Goal: Task Accomplishment & Management: Manage account settings

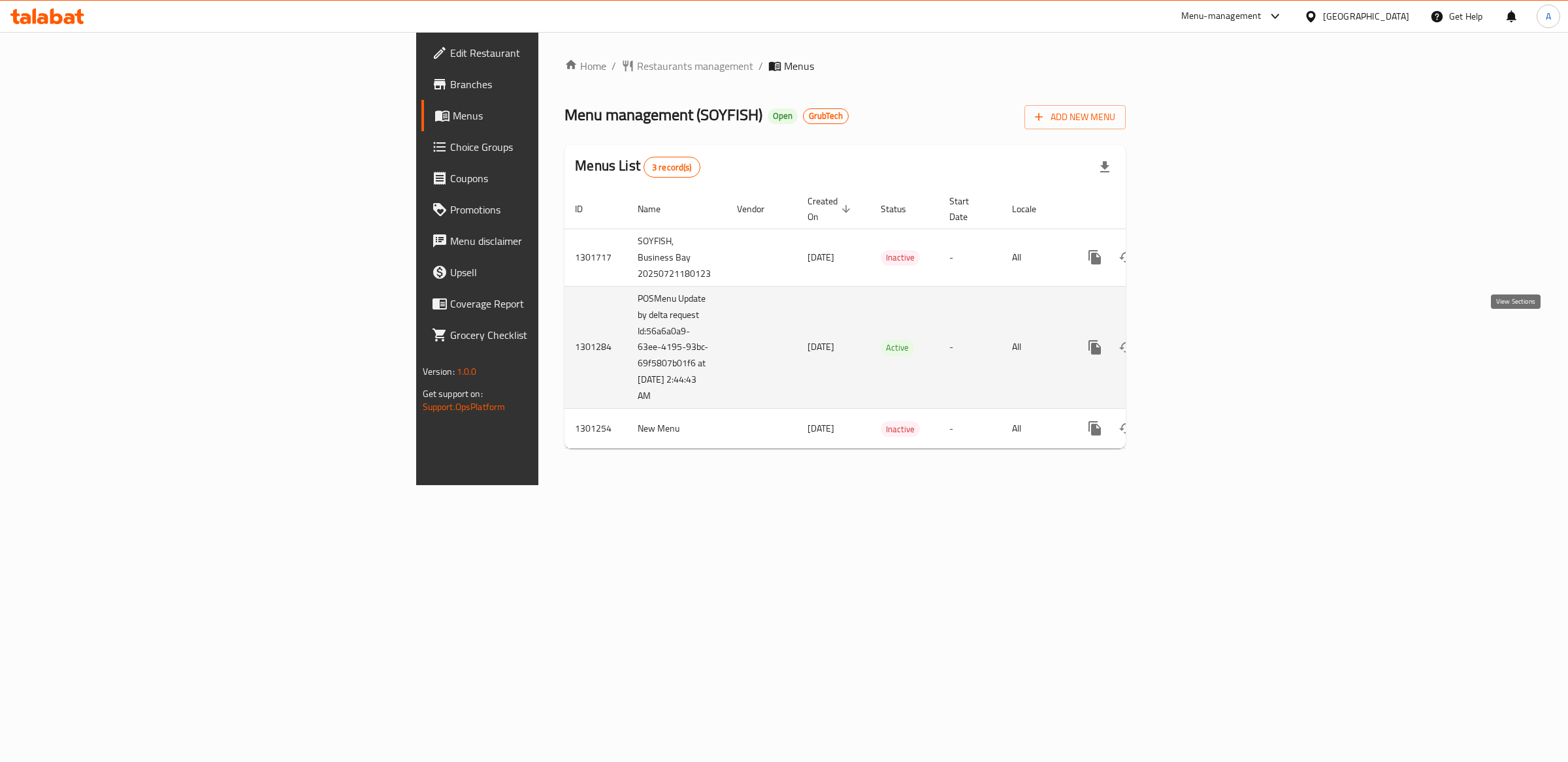
click at [1197, 340] on icon "enhanced table" at bounding box center [1189, 347] width 16 height 16
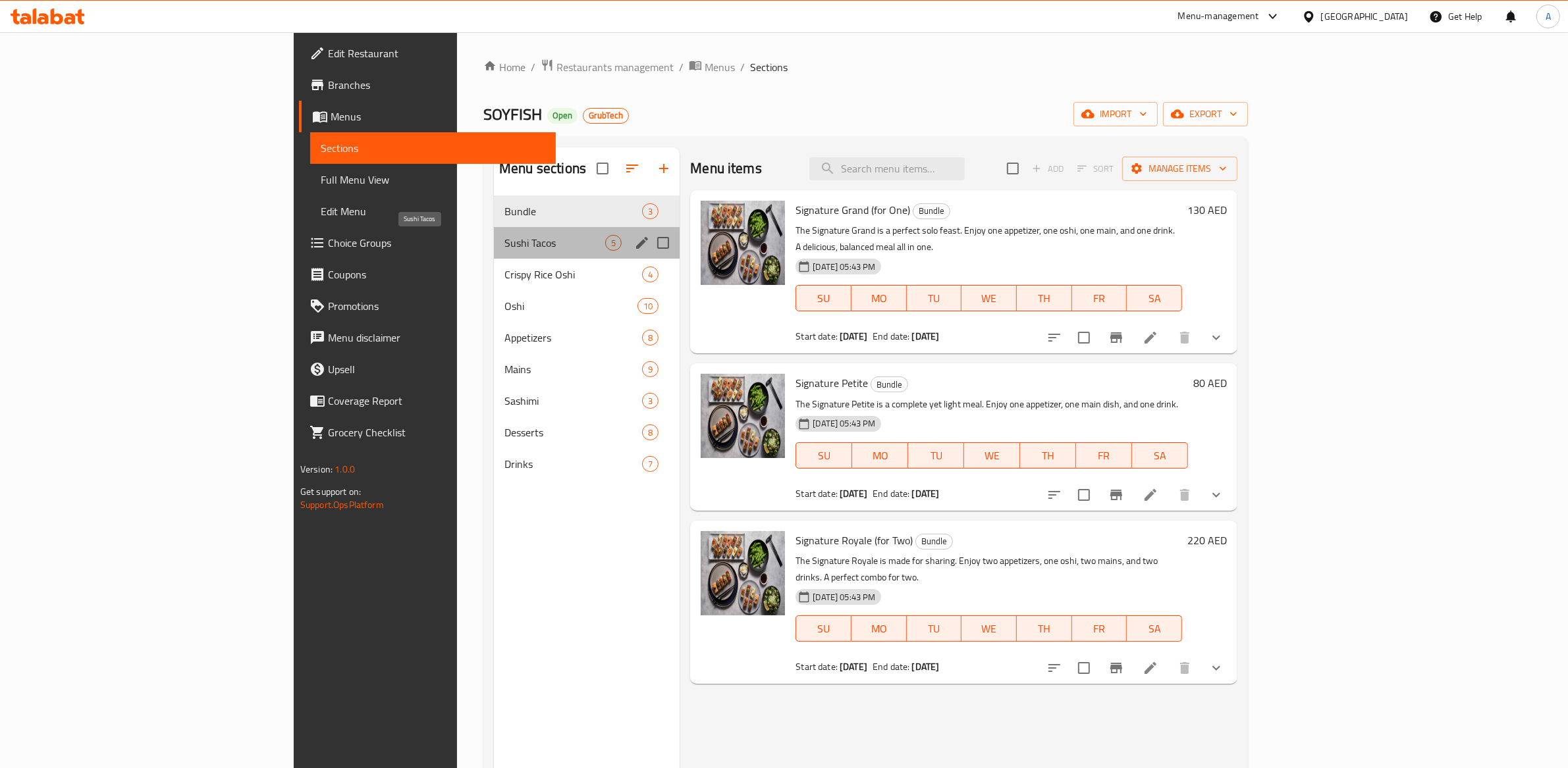
click at [505, 240] on span "Sushi Tacos" at bounding box center [555, 243] width 101 height 16
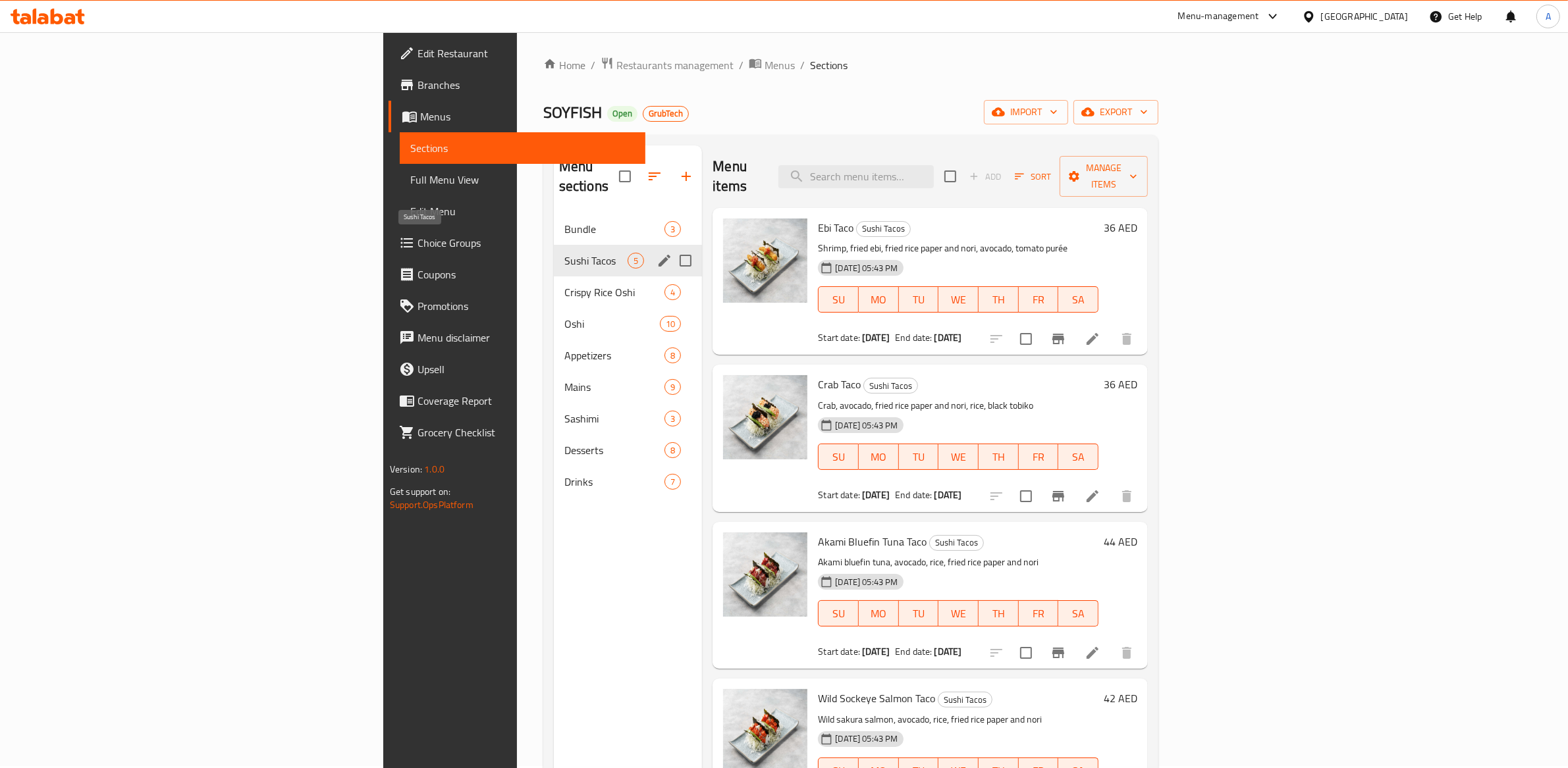
scroll to position [3, 0]
click at [565, 283] on span "Crispy Rice Oshi" at bounding box center [596, 290] width 63 height 16
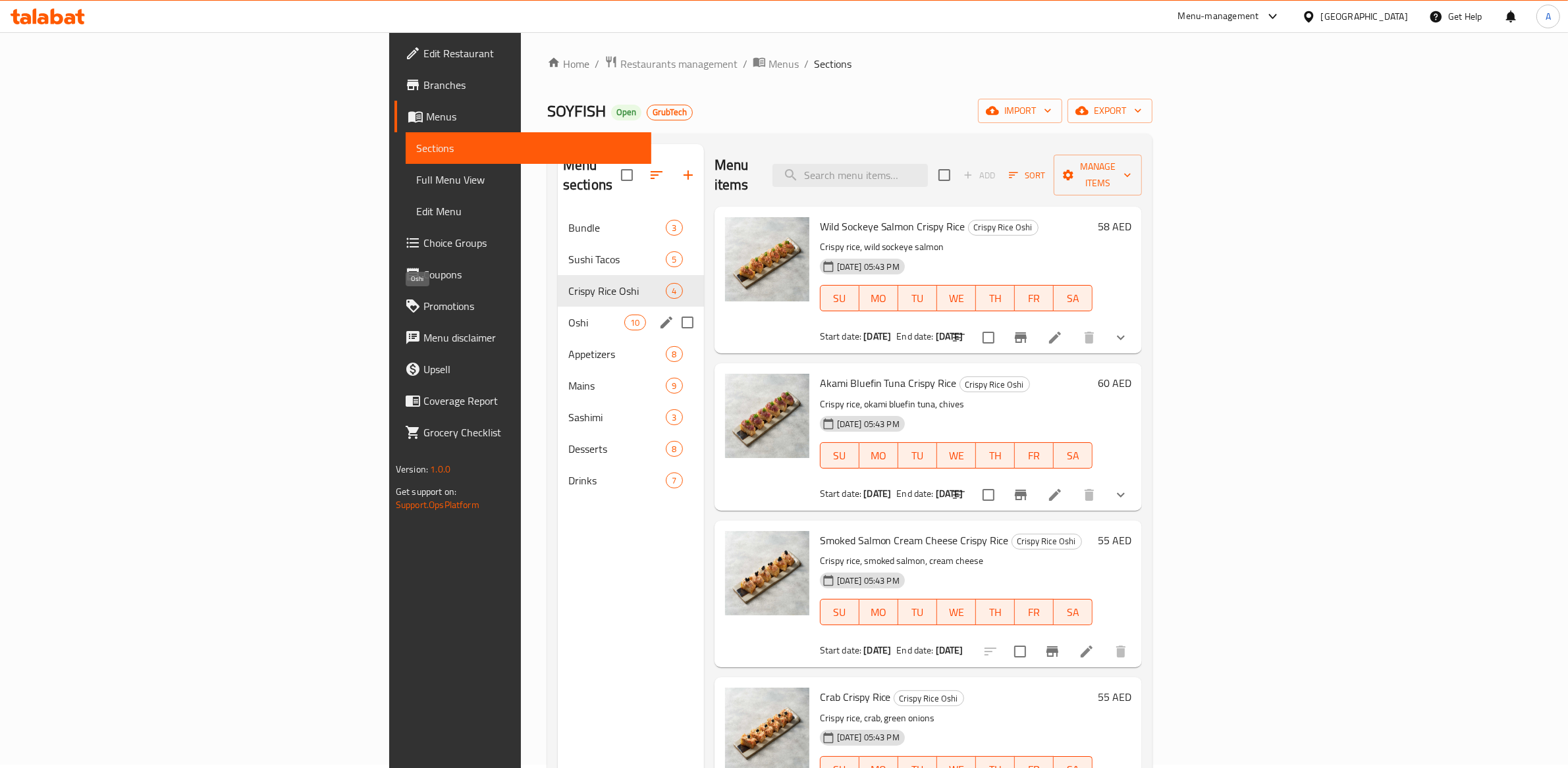
click at [568, 315] on span "Oshi" at bounding box center [596, 323] width 56 height 16
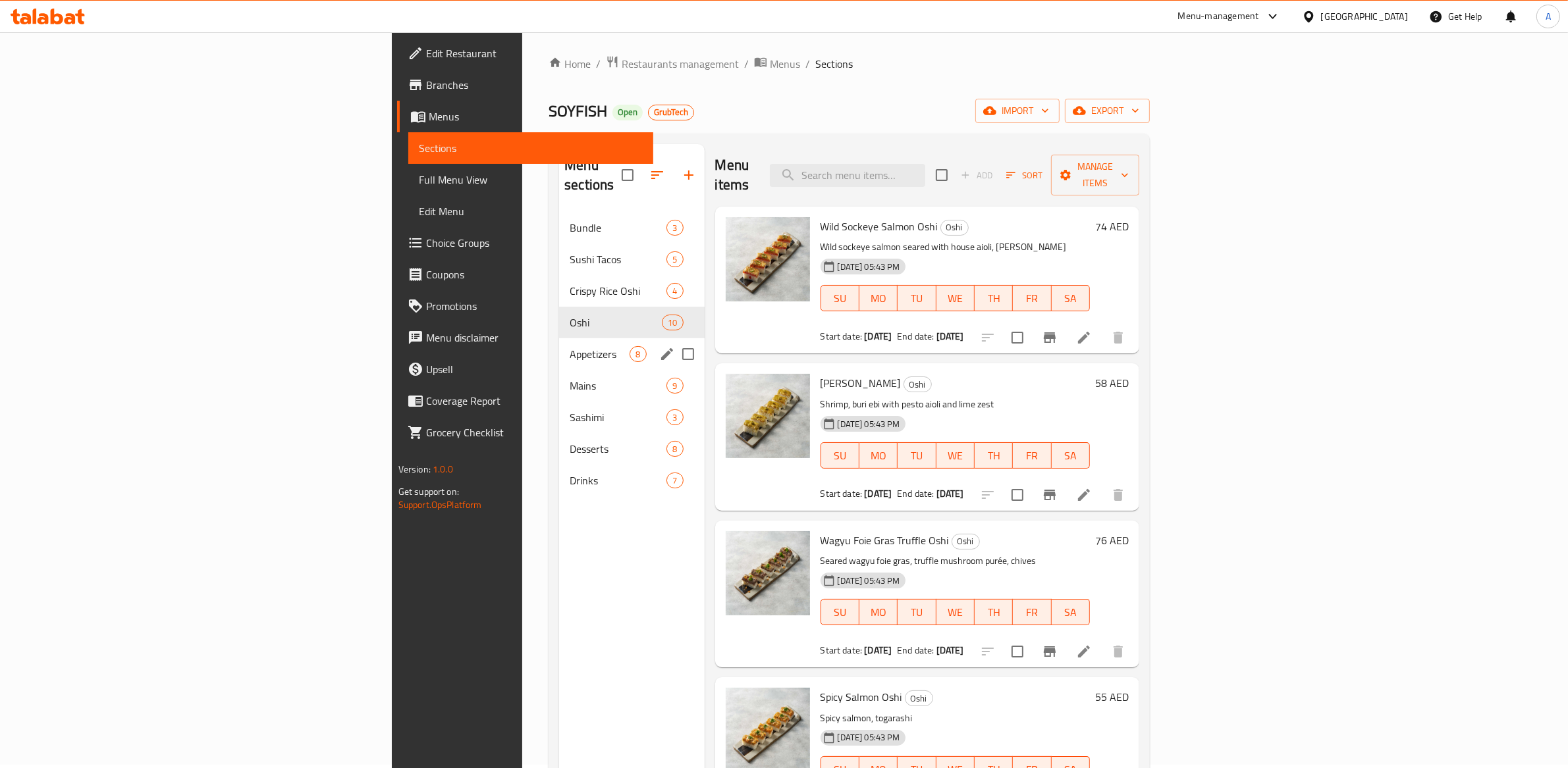
click at [569, 346] on span "Appetizers" at bounding box center [599, 354] width 60 height 16
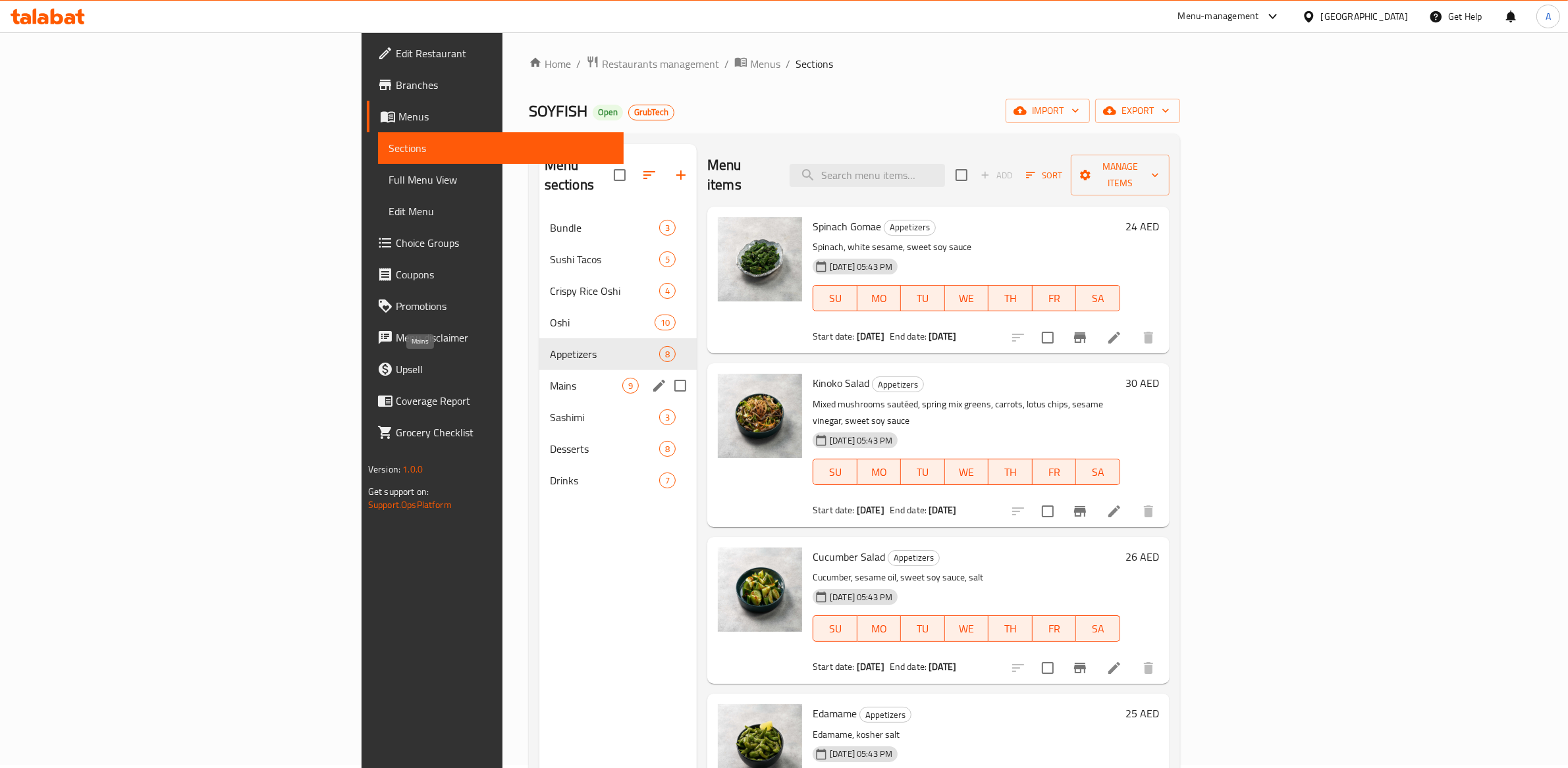
click at [550, 378] on span "Mains" at bounding box center [586, 385] width 72 height 16
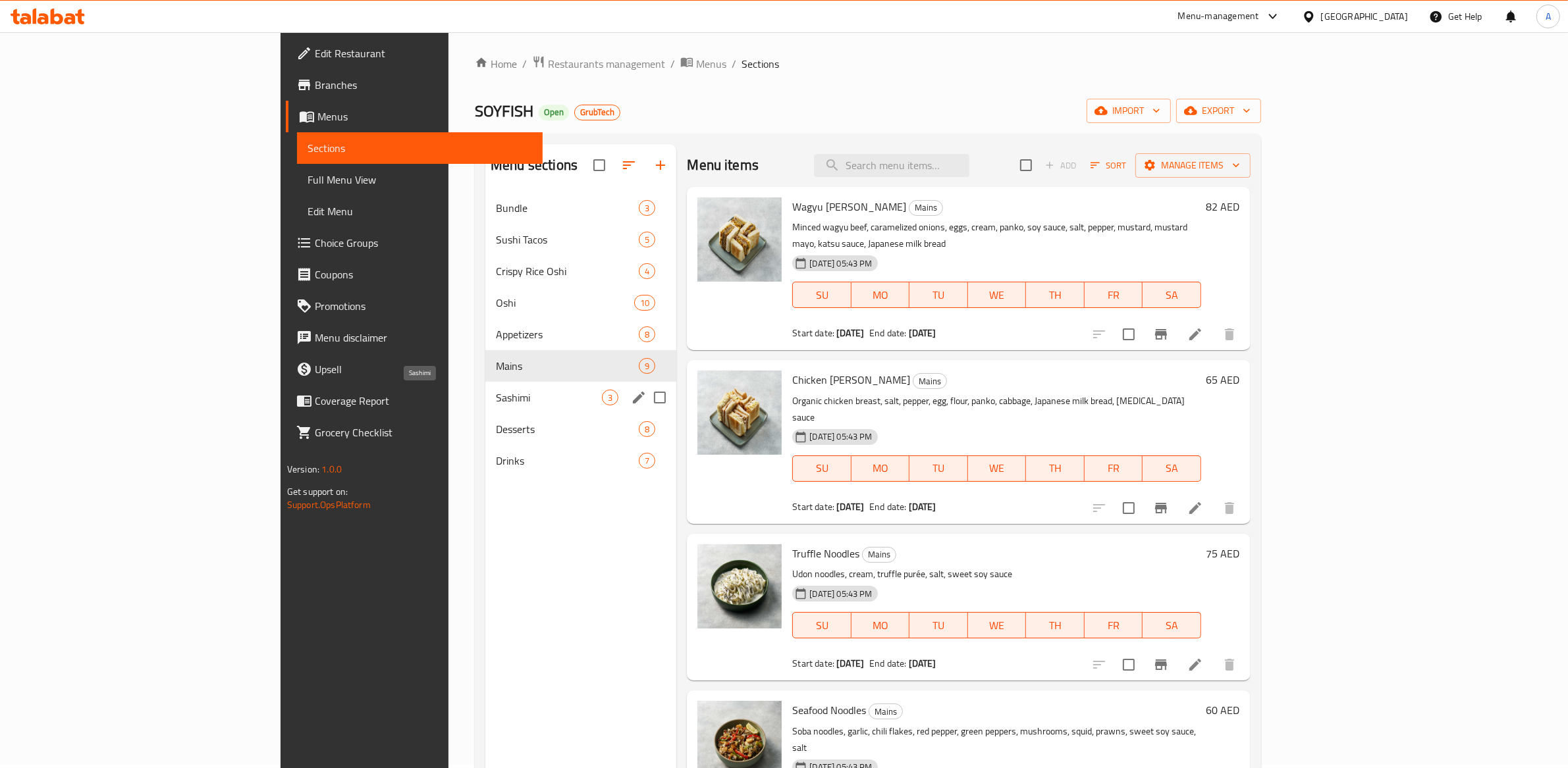
click at [496, 404] on span "Sashimi" at bounding box center [548, 398] width 106 height 16
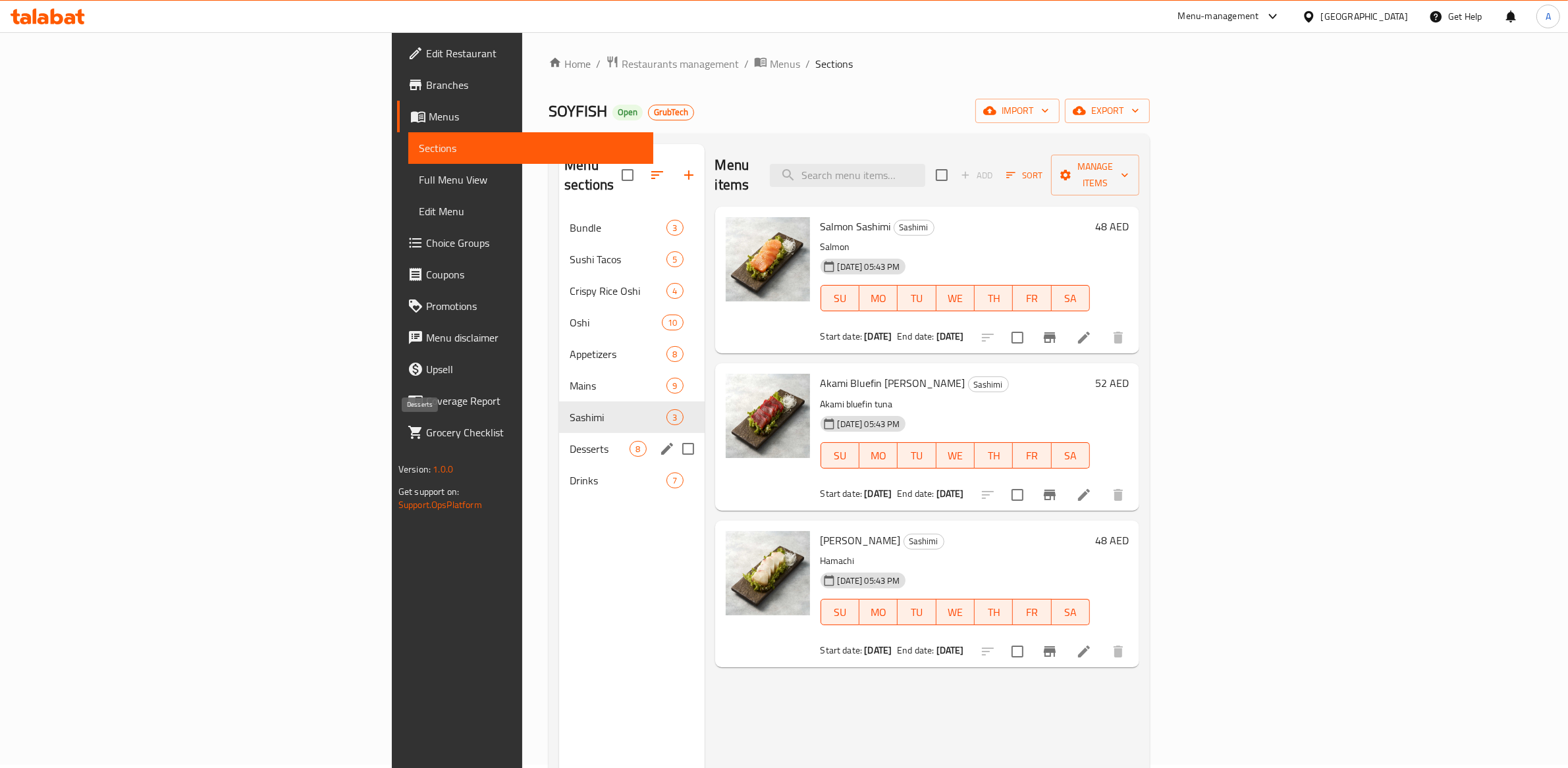
click at [569, 441] on span "Desserts" at bounding box center [599, 448] width 60 height 16
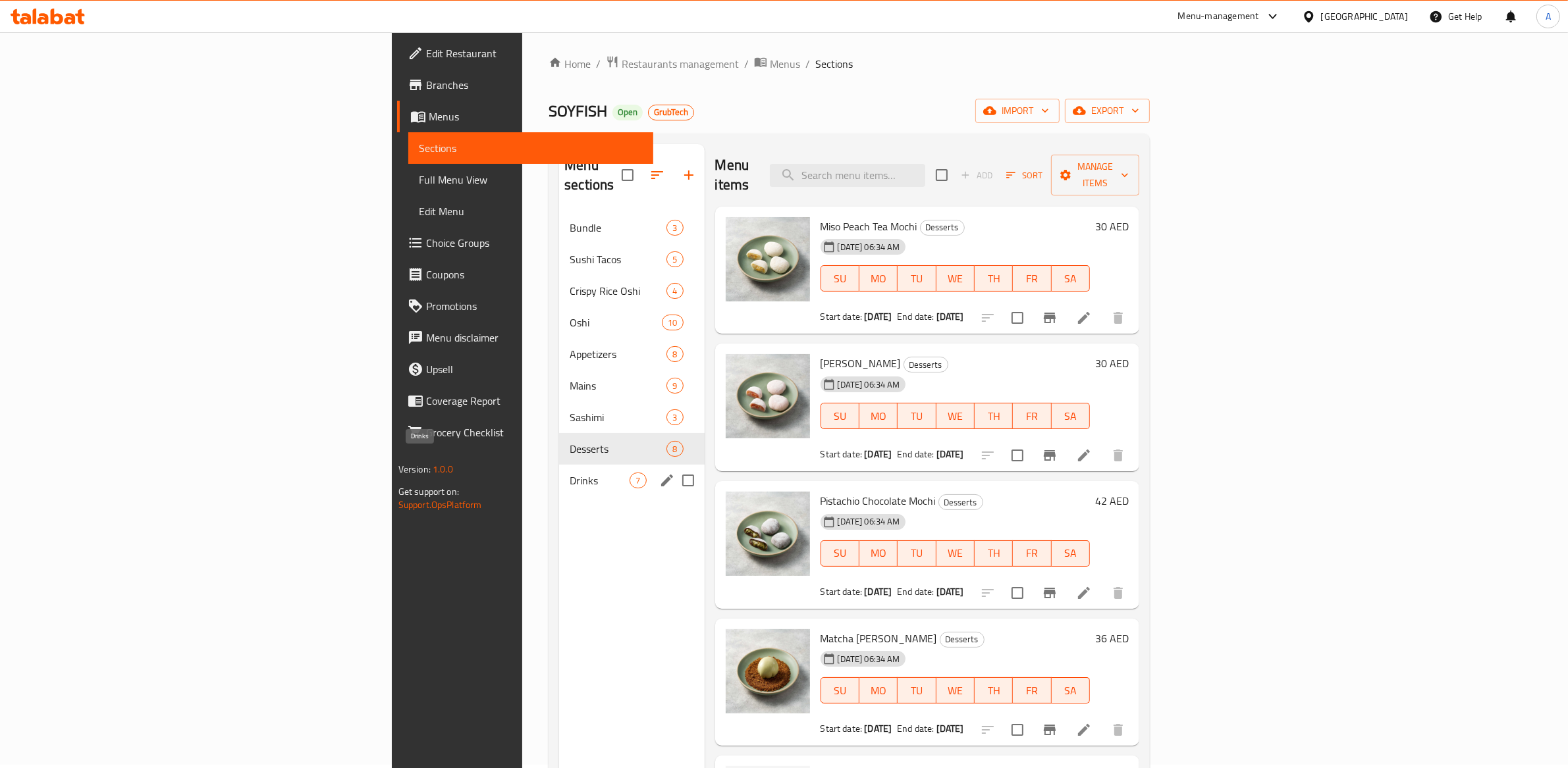
click at [569, 473] on span "Drinks" at bounding box center [599, 481] width 60 height 16
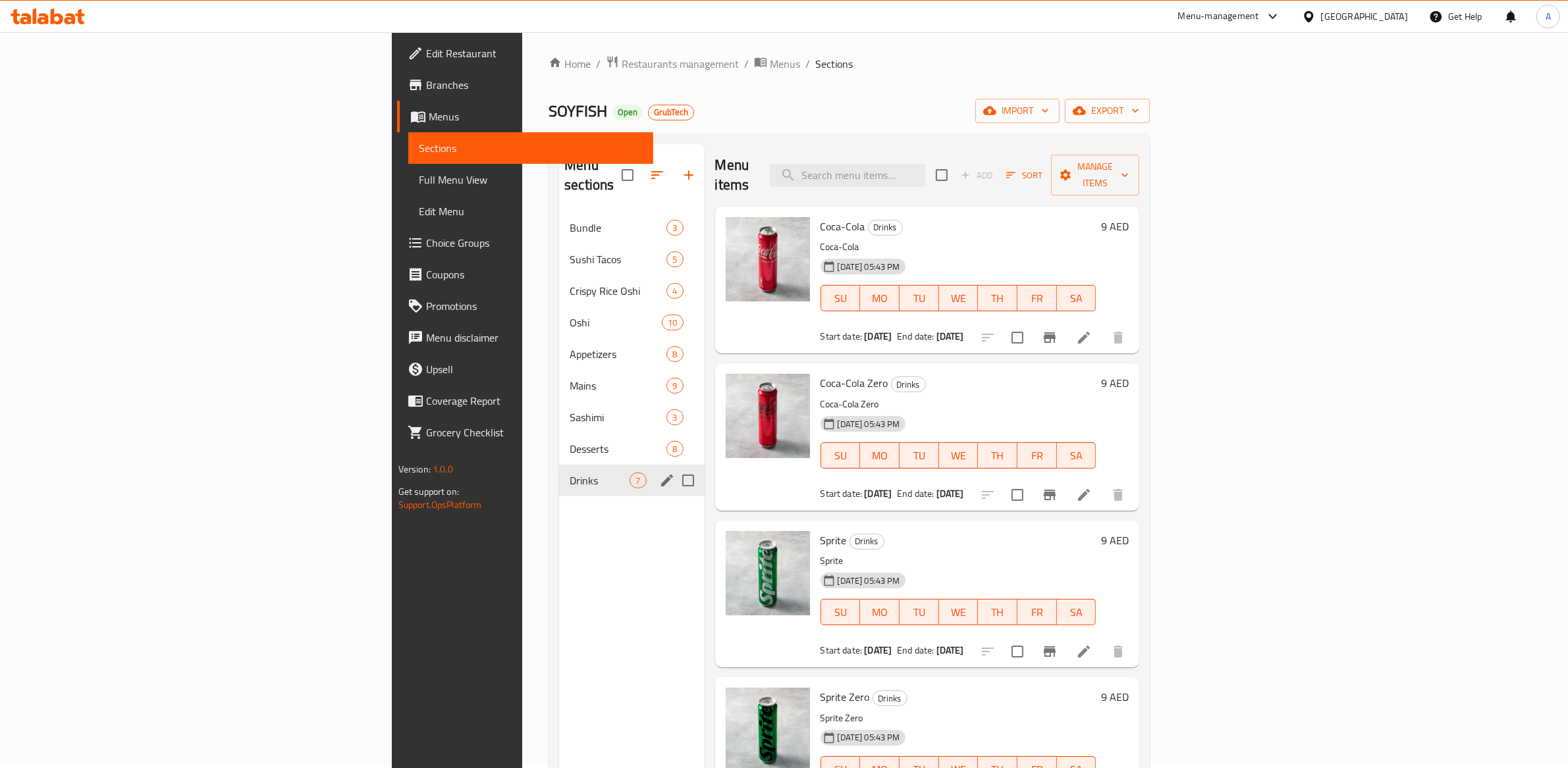
drag, startPoint x: 368, startPoint y: 437, endPoint x: 362, endPoint y: 447, distance: 11.7
click at [569, 441] on span "Desserts" at bounding box center [618, 448] width 97 height 16
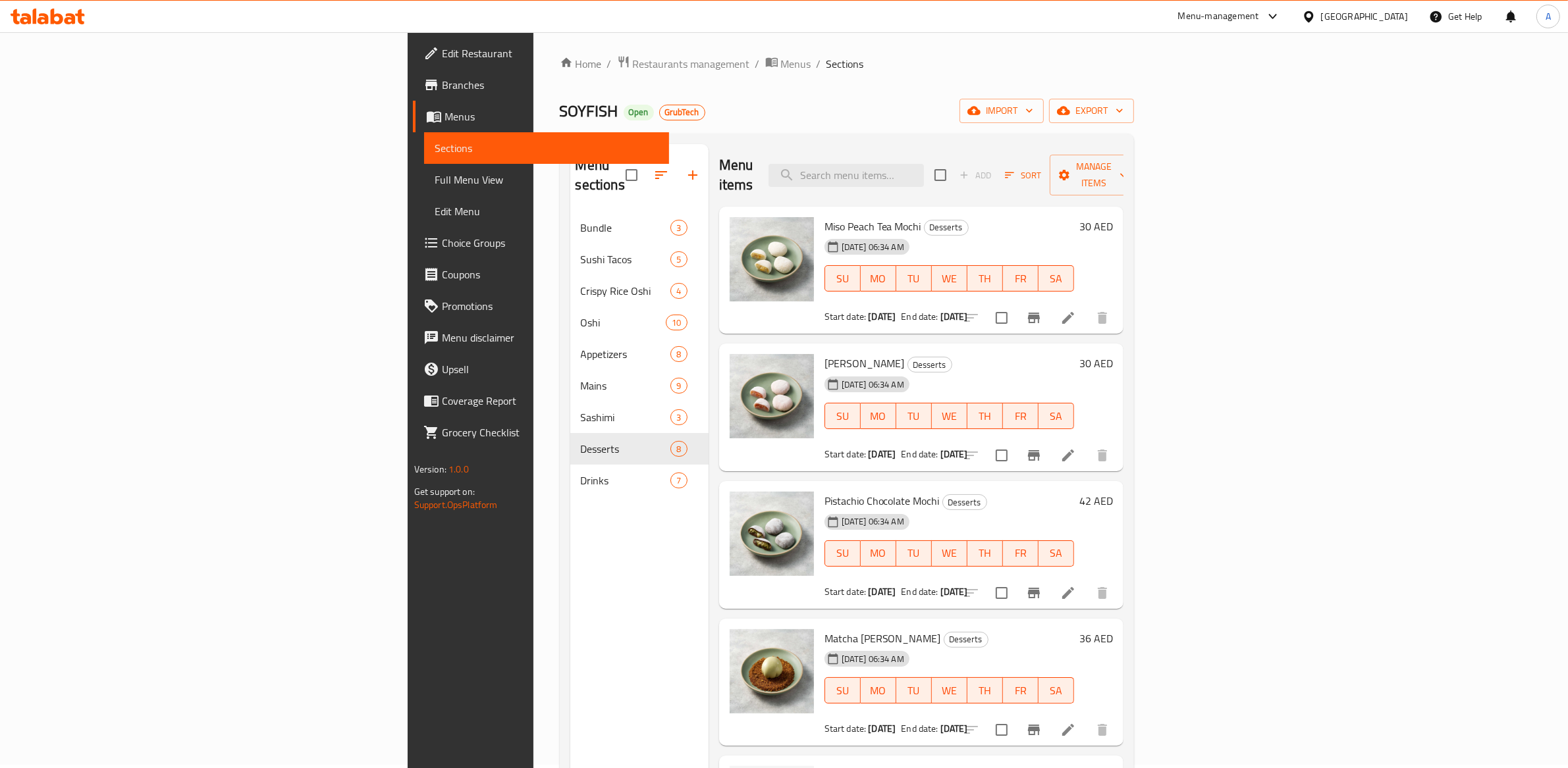
click at [570, 507] on div "Menu sections Bundle 3 Sushi Tacos 5 Crispy Rice Oshi 4 Oshi 10 Appetizers 8 Ma…" at bounding box center [639, 527] width 138 height 768
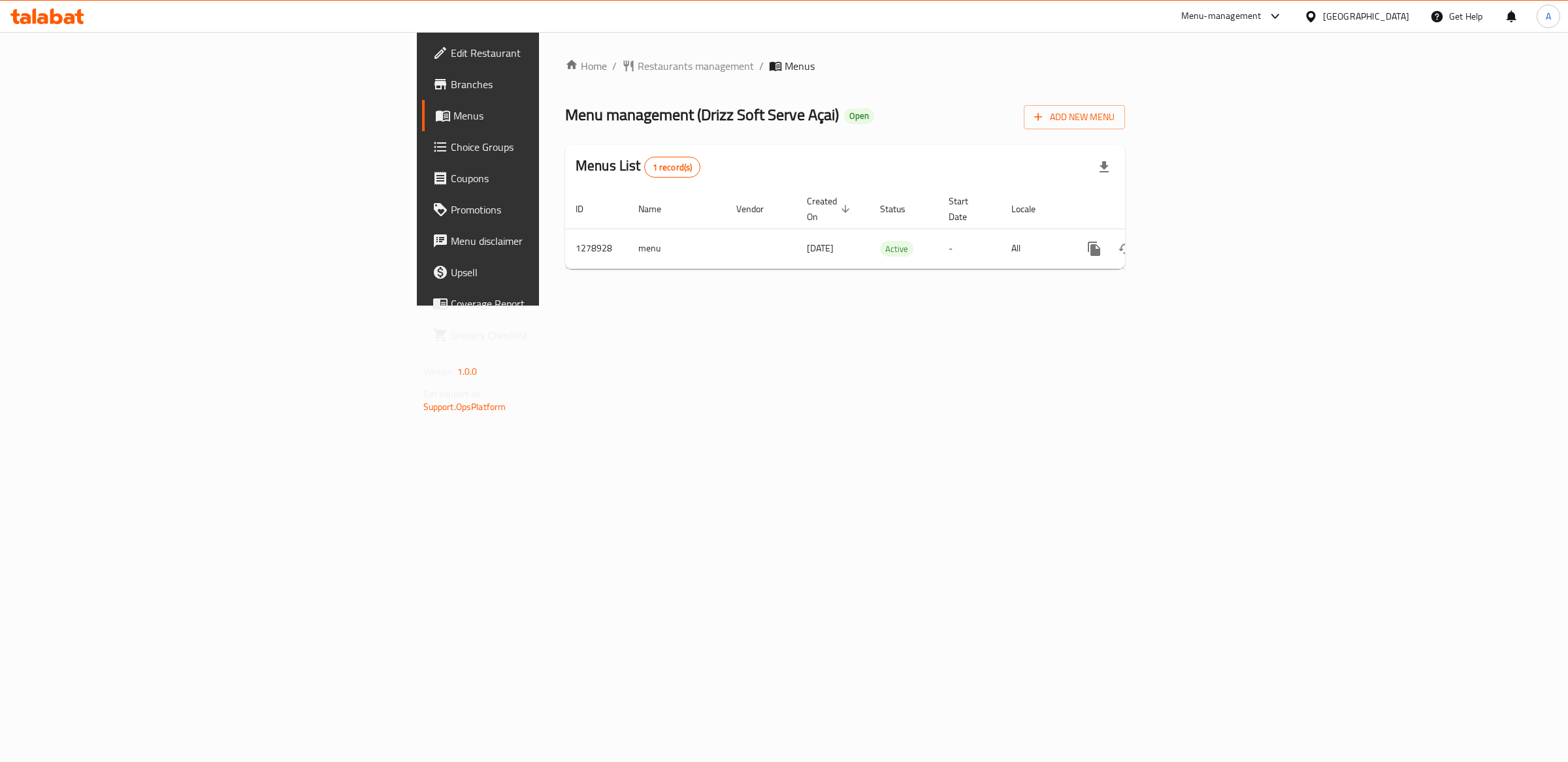
click at [451, 90] on span "Branches" at bounding box center [559, 84] width 217 height 16
click at [1197, 241] on icon "enhanced table" at bounding box center [1188, 248] width 16 height 16
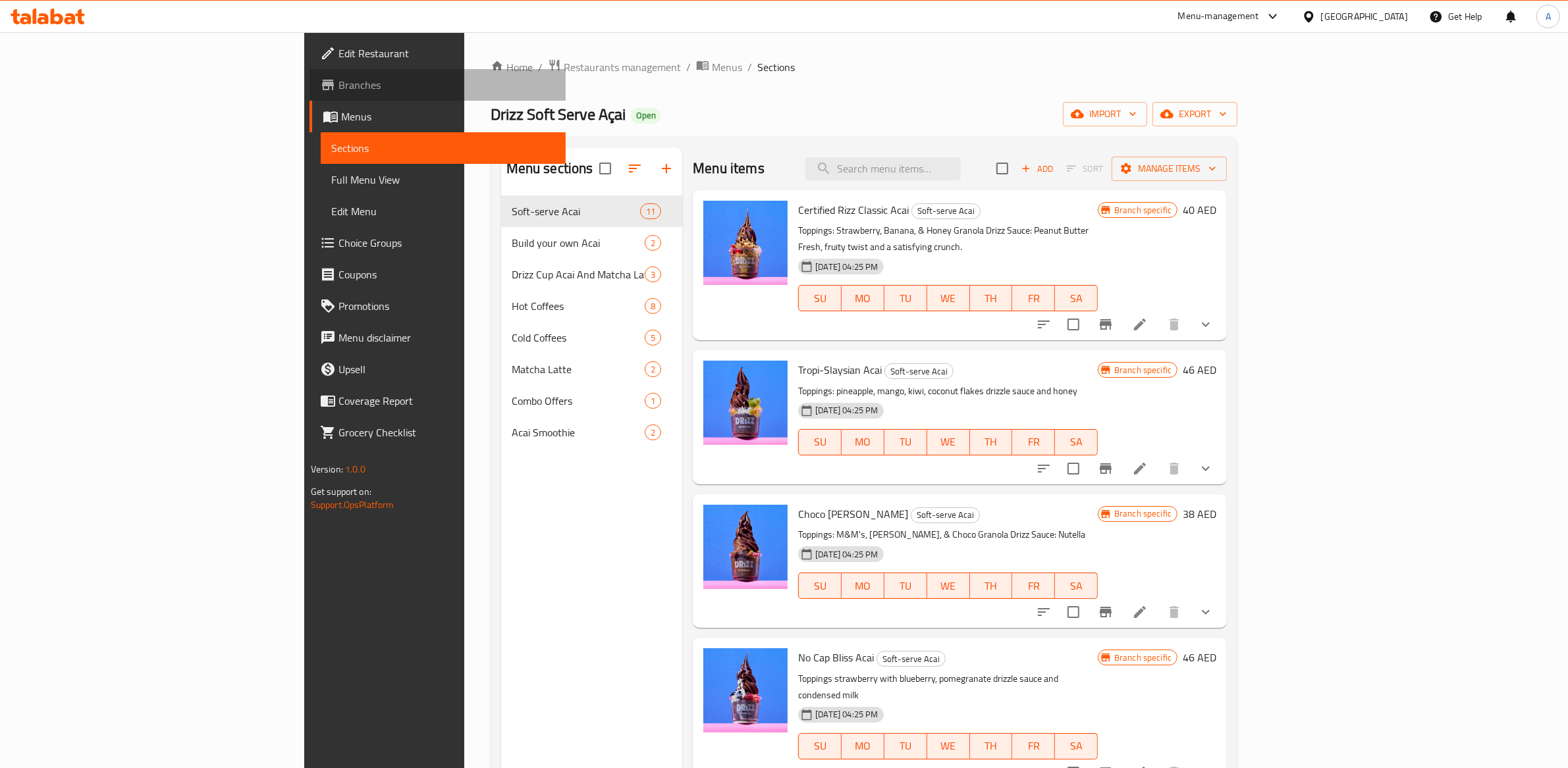
click at [339, 82] on span "Branches" at bounding box center [447, 85] width 217 height 16
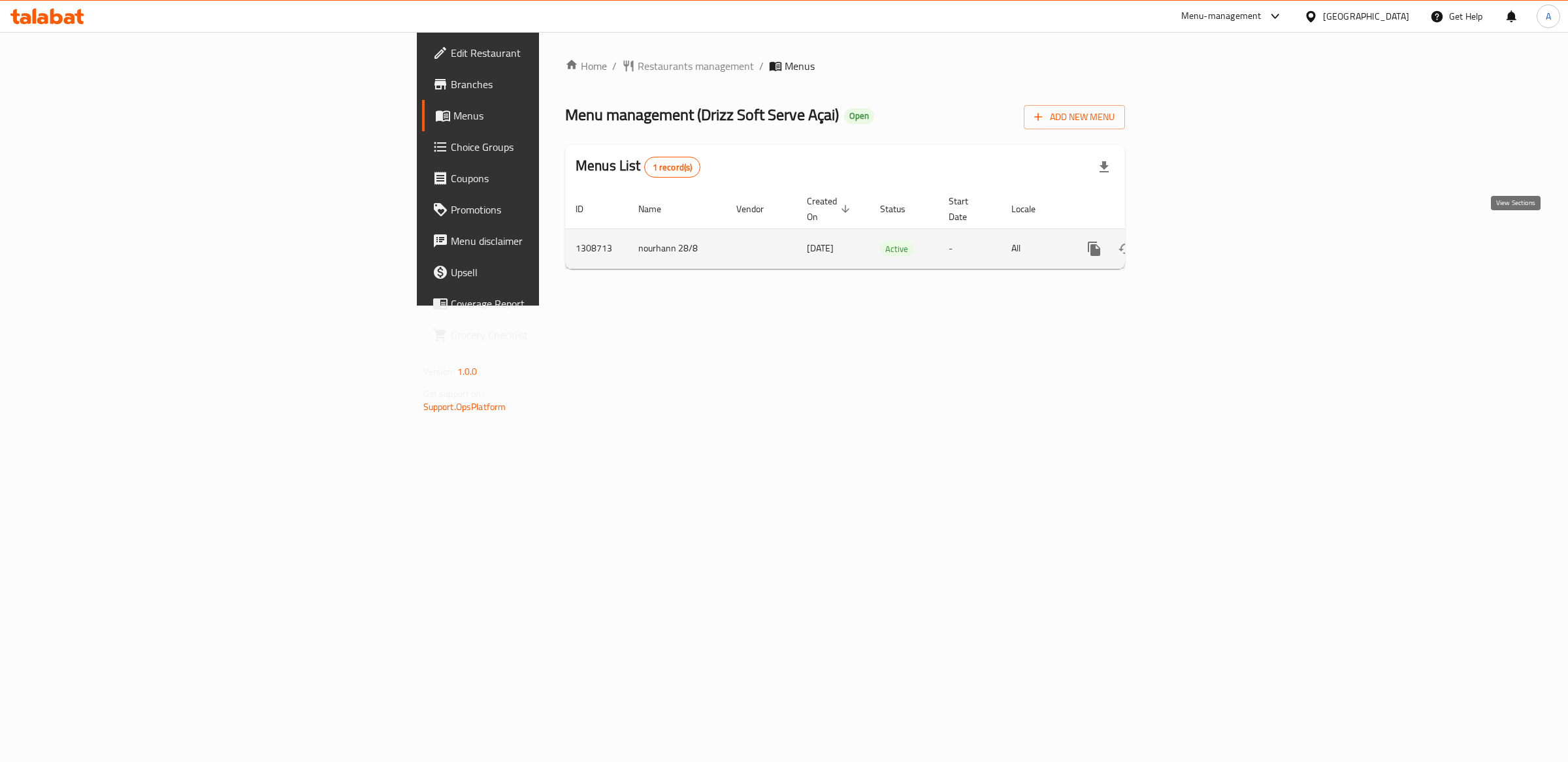
click at [1197, 241] on icon "enhanced table" at bounding box center [1188, 248] width 16 height 16
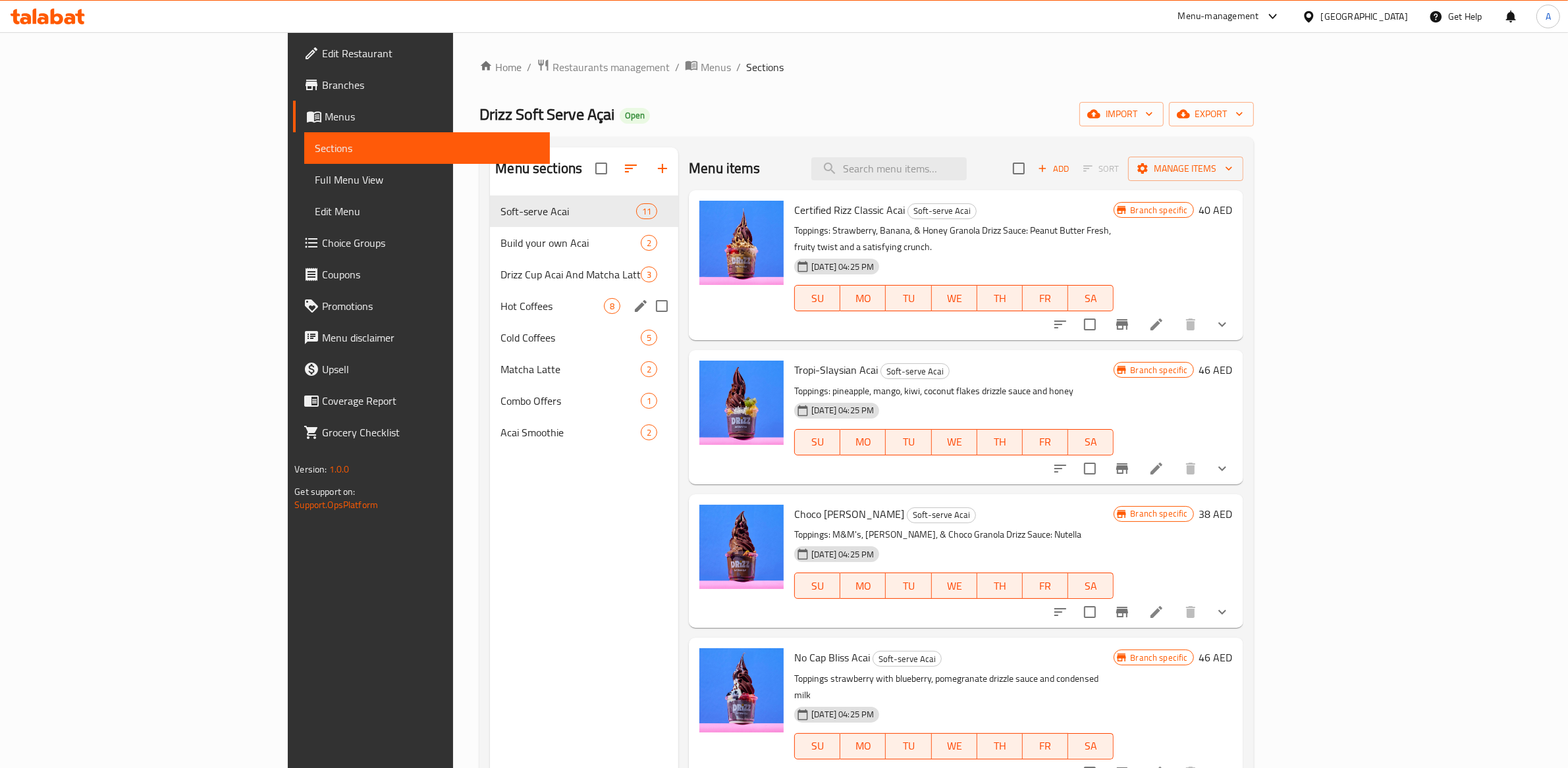
click at [490, 317] on div "Hot Coffees 8" at bounding box center [585, 305] width 189 height 31
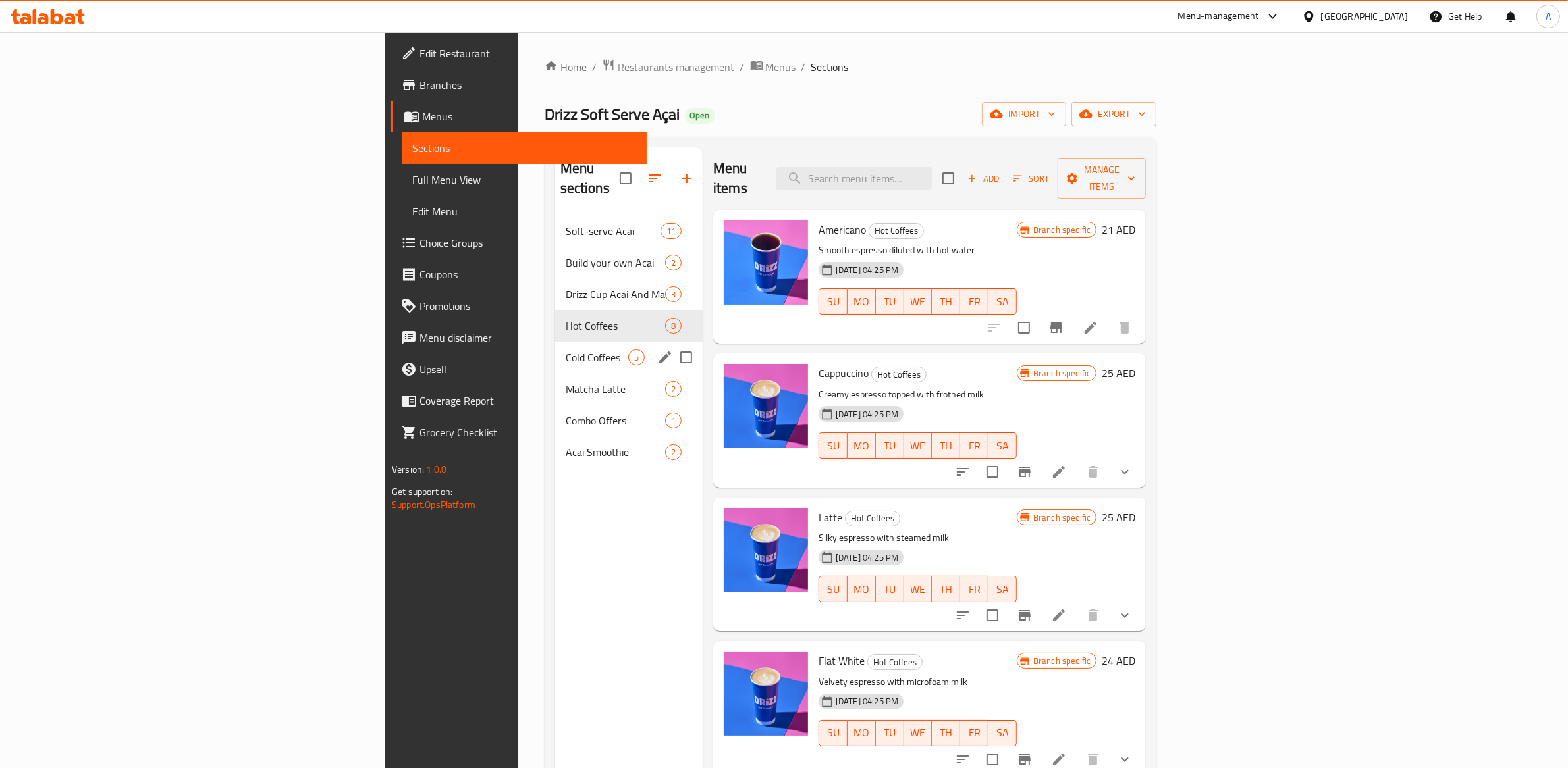
click at [555, 347] on div "Cold Coffees 5" at bounding box center [628, 357] width 148 height 31
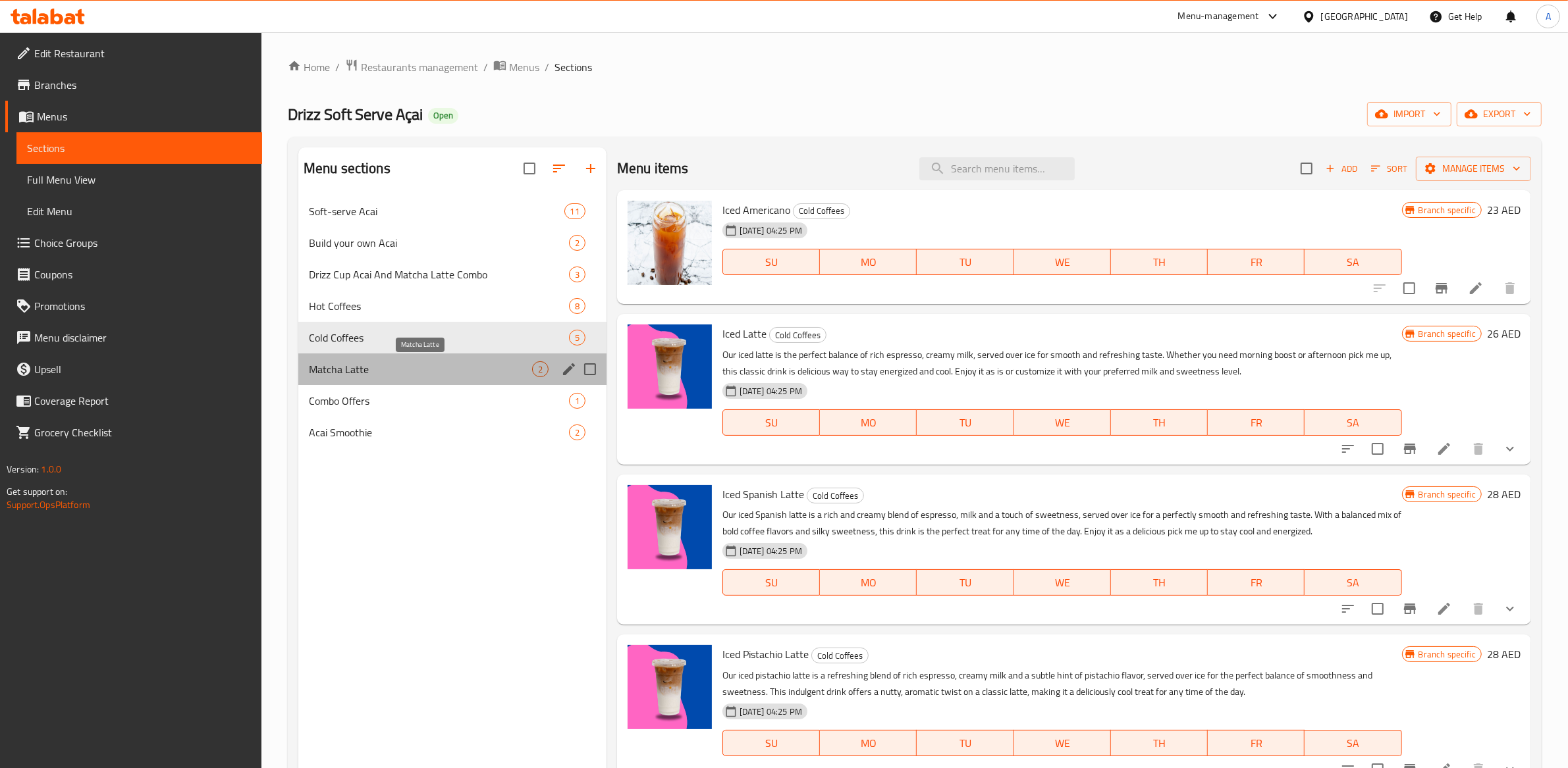
click at [382, 370] on span "Matcha Latte" at bounding box center [420, 369] width 224 height 16
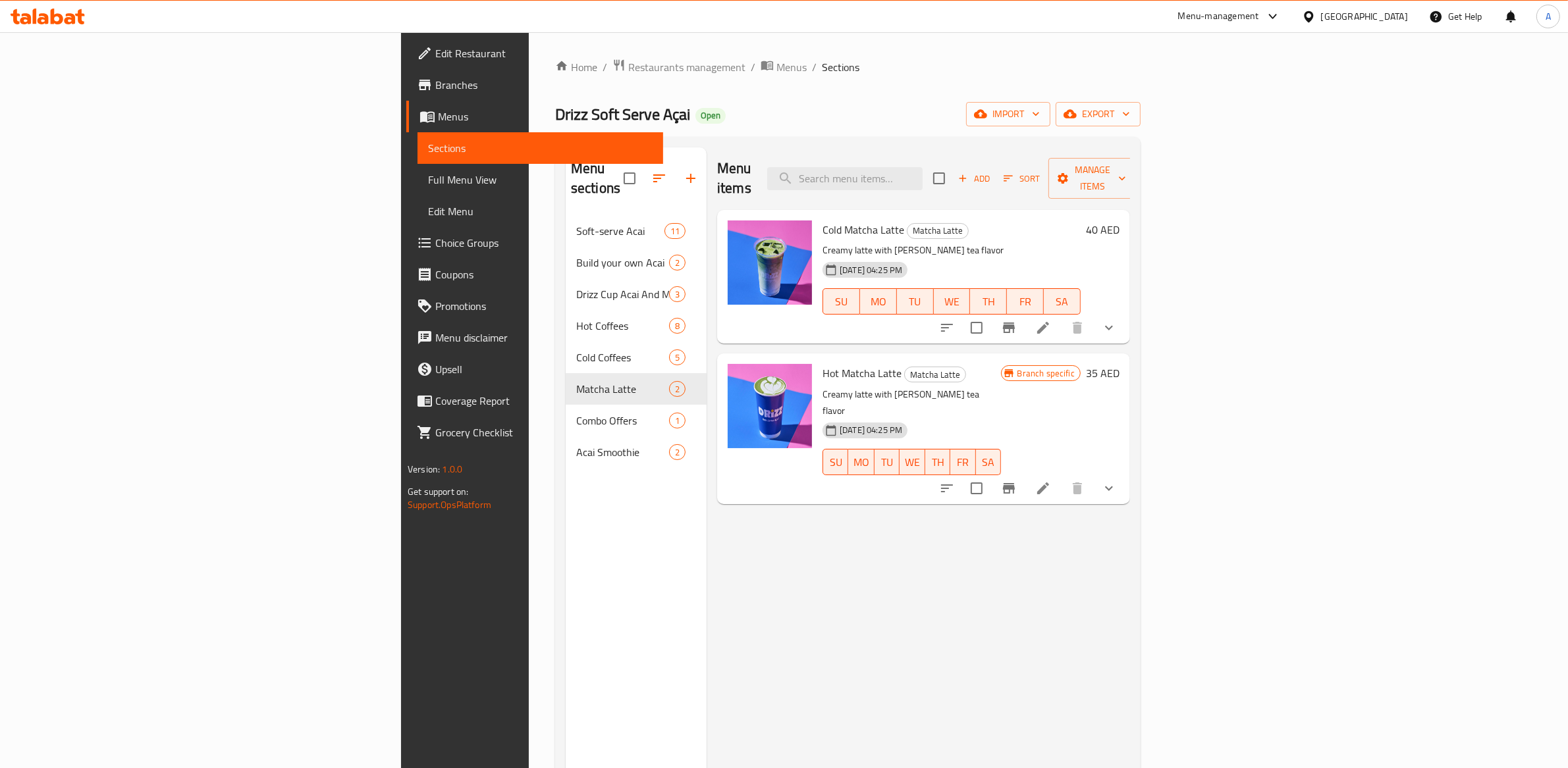
click at [1080, 367] on span "Branch specific" at bounding box center [1045, 373] width 68 height 12
click at [1130, 520] on div "Menu items Add Sort Manage items Cold Matcha Latte Matcha Latte Creamy latte wi…" at bounding box center [918, 531] width 424 height 768
click at [1080, 367] on span "Branch specific" at bounding box center [1045, 373] width 68 height 12
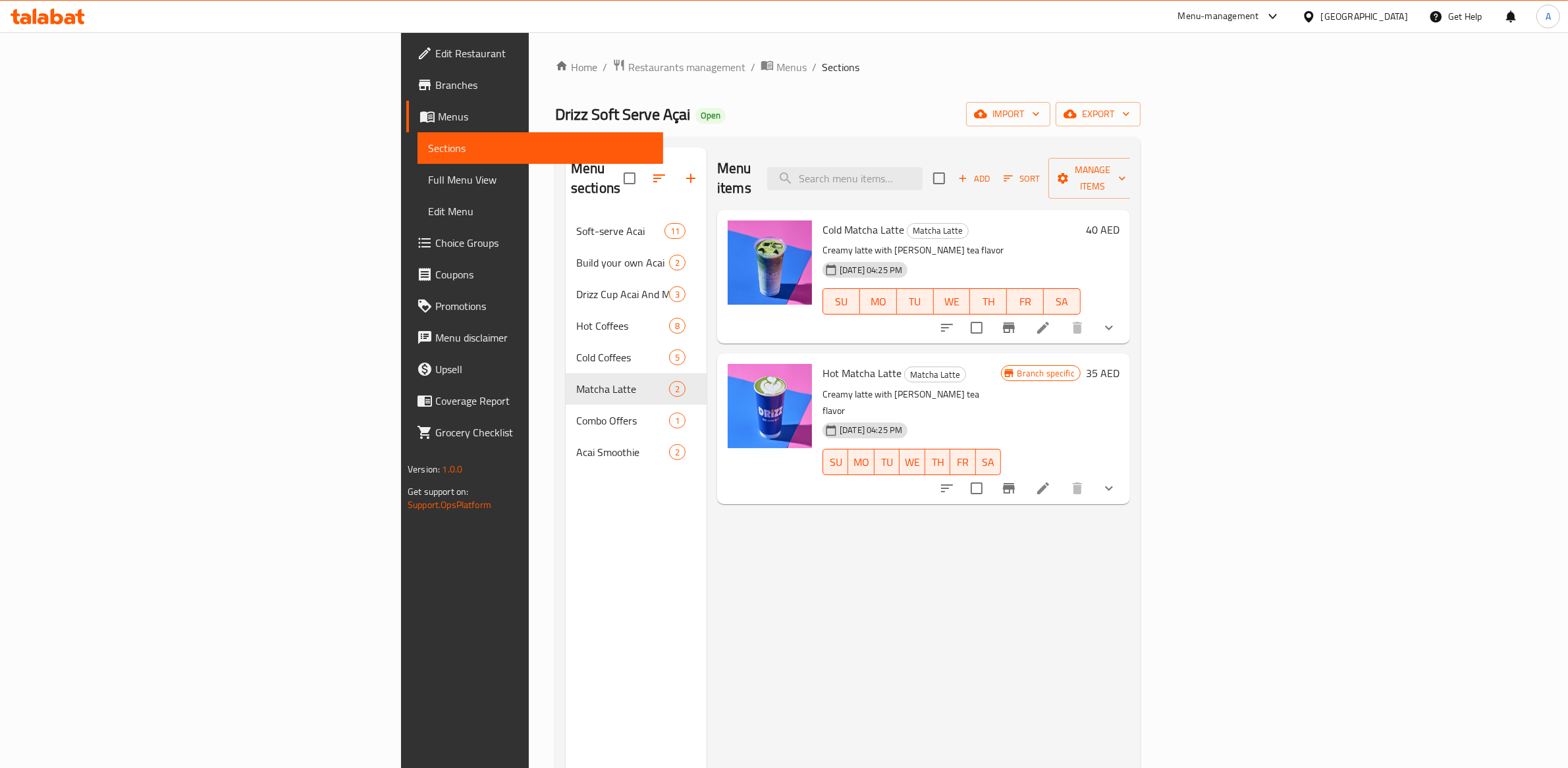
click at [1080, 367] on span "Branch specific" at bounding box center [1045, 373] width 68 height 12
click at [1015, 483] on icon "Branch-specific-item" at bounding box center [1009, 488] width 11 height 10
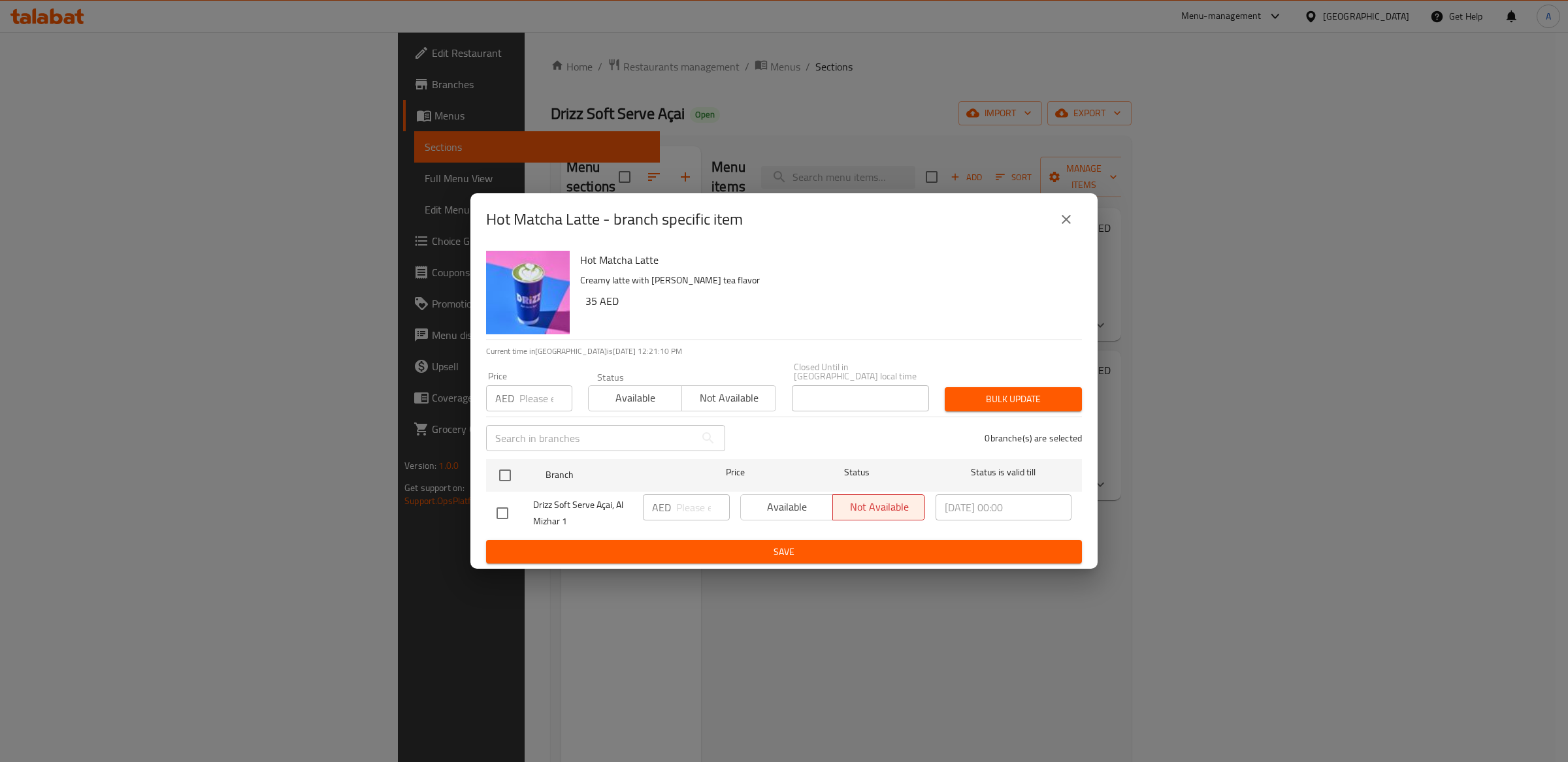
click at [702, 399] on span "Not available" at bounding box center [729, 398] width 83 height 19
click at [762, 550] on span "Save" at bounding box center [784, 551] width 575 height 16
click at [808, 556] on span "Save" at bounding box center [784, 551] width 575 height 16
click at [786, 544] on span "Save" at bounding box center [784, 551] width 575 height 16
click at [786, 541] on button "Save" at bounding box center [784, 552] width 596 height 25
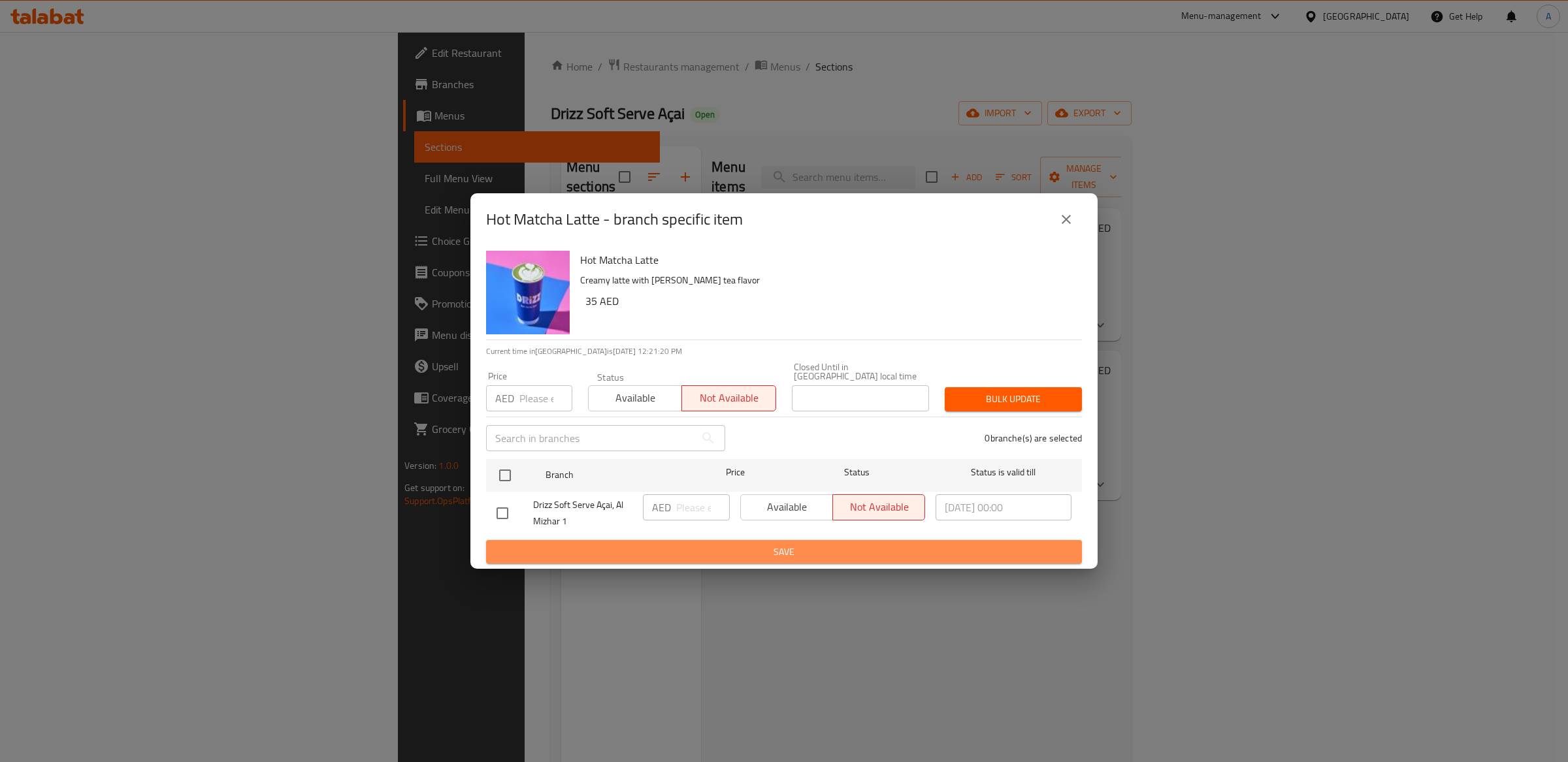
click at [786, 541] on button "Save" at bounding box center [784, 552] width 596 height 25
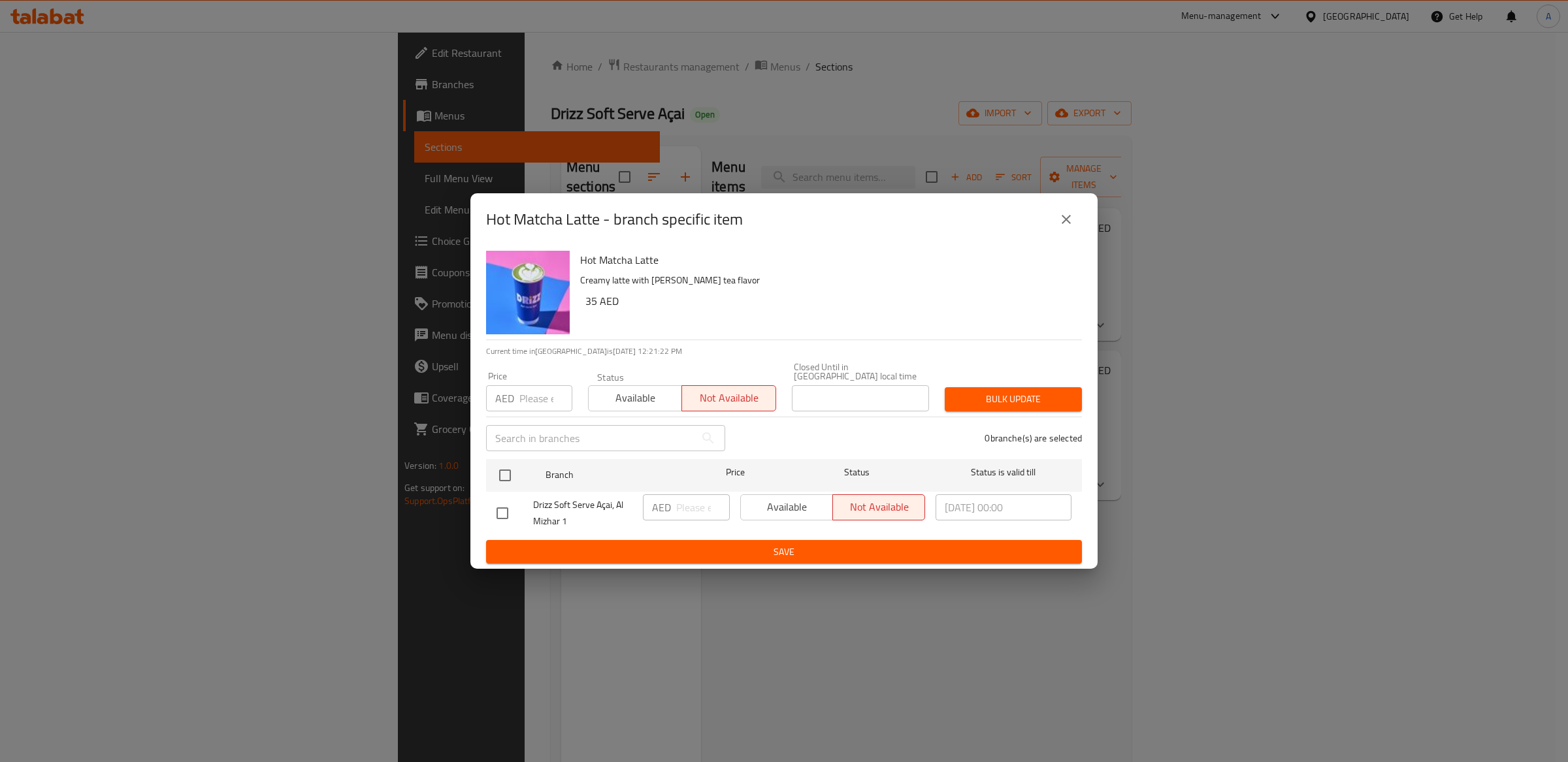
click at [500, 514] on input "checkbox" at bounding box center [502, 513] width 27 height 27
checkbox input "true"
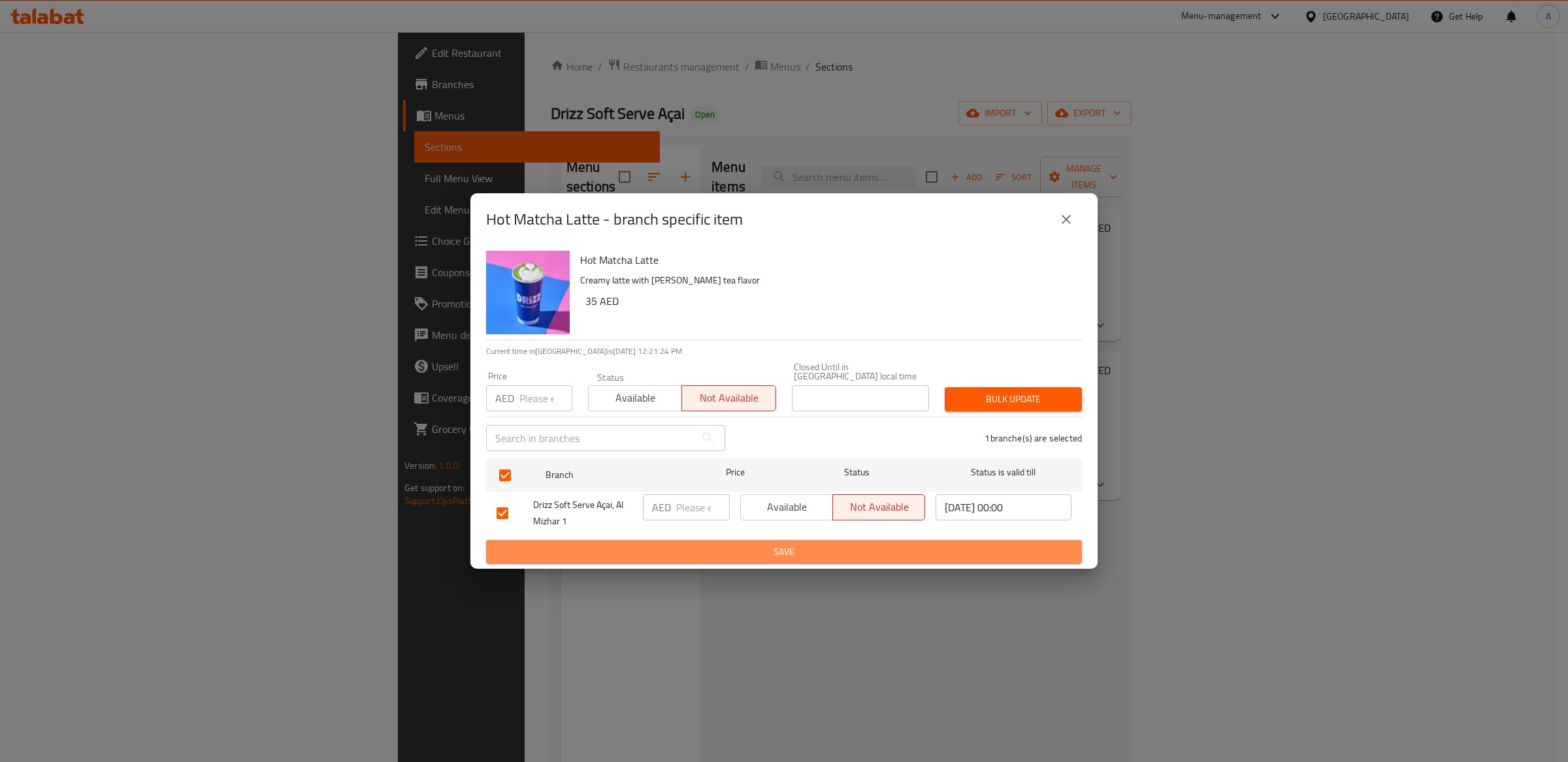
click at [791, 548] on span "Save" at bounding box center [784, 551] width 575 height 16
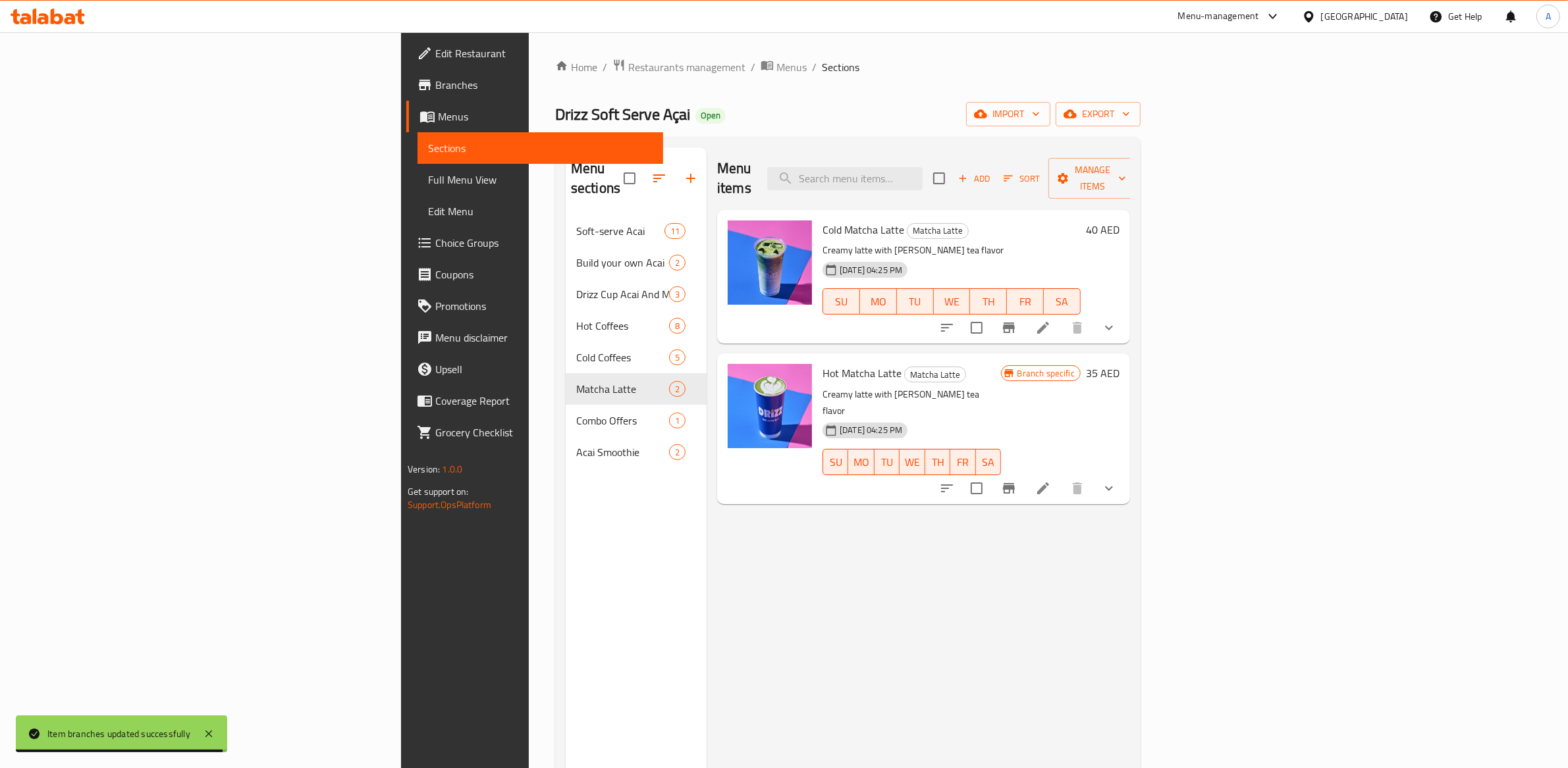
click at [1130, 563] on div "Menu items Add Sort Manage items Cold Matcha Latte Matcha Latte Creamy latte wi…" at bounding box center [918, 531] width 424 height 768
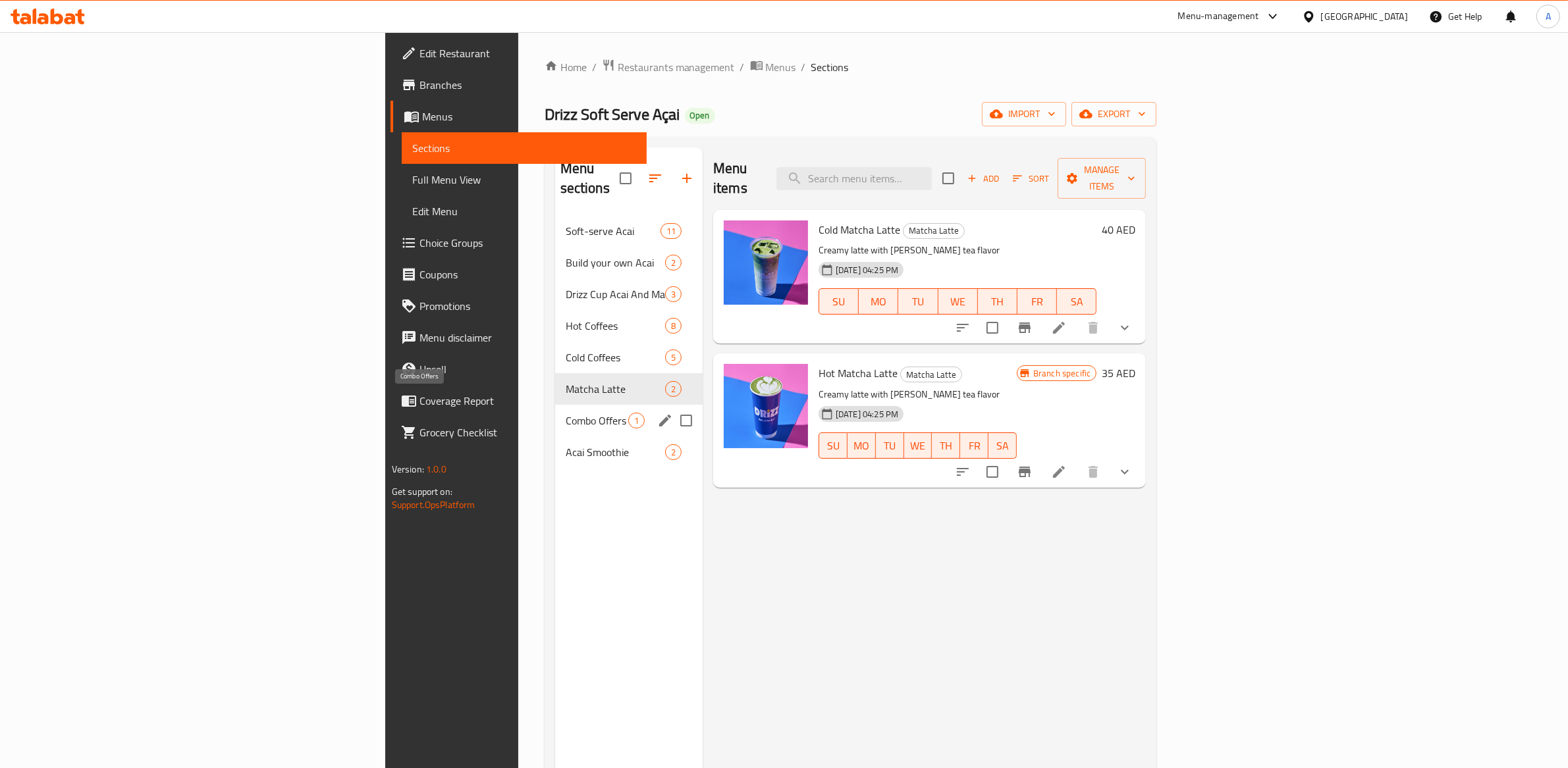
click at [566, 413] on span "Combo Offers" at bounding box center [597, 421] width 63 height 16
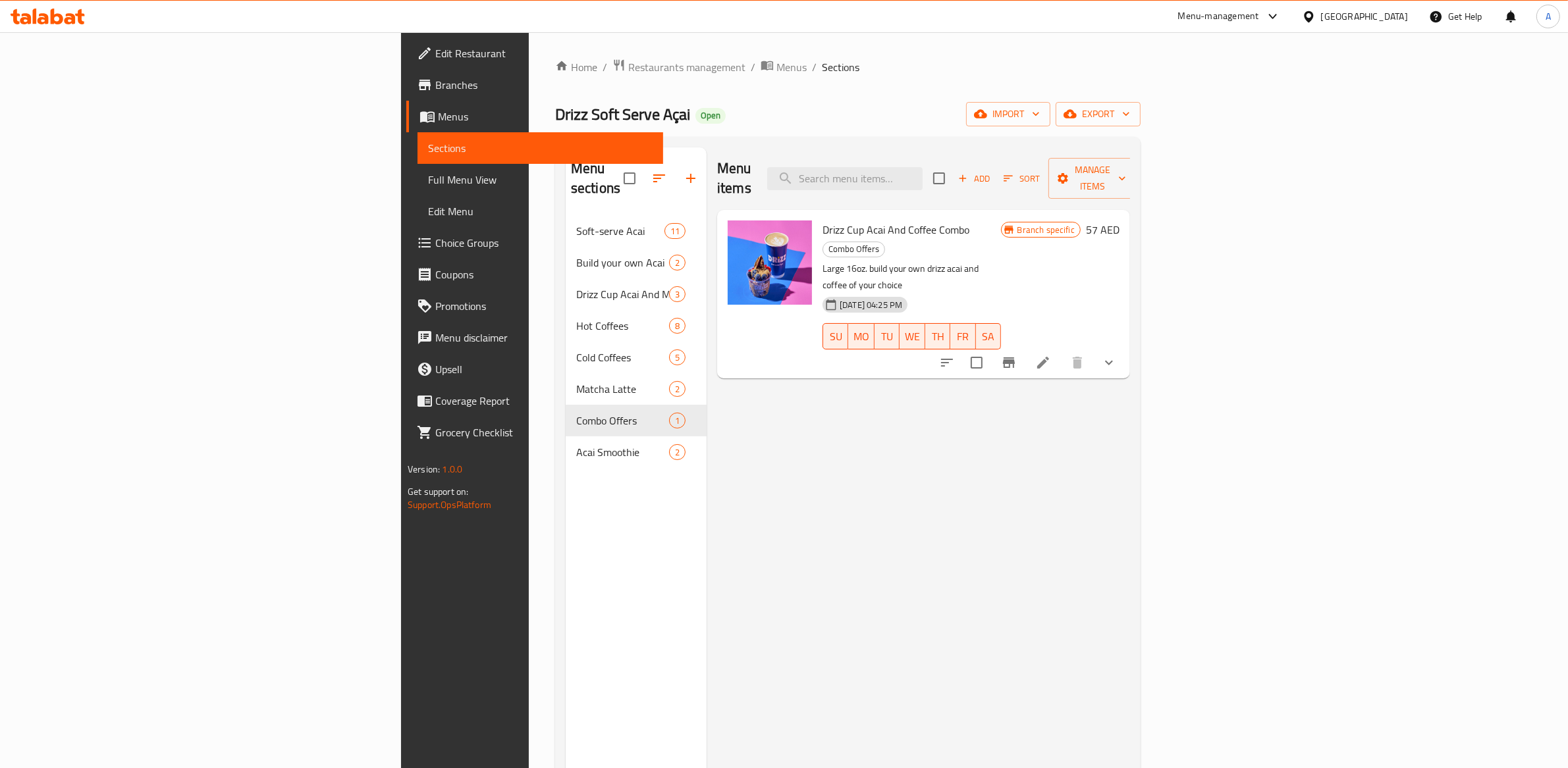
click at [844, 220] on span "Drizz Cup Acai And Coffee Combo" at bounding box center [896, 229] width 147 height 20
click at [863, 261] on p "Large 16oz. build your own drizz acai and coffee of your choice" at bounding box center [911, 277] width 178 height 33
click at [1051, 355] on icon at bounding box center [1042, 363] width 16 height 16
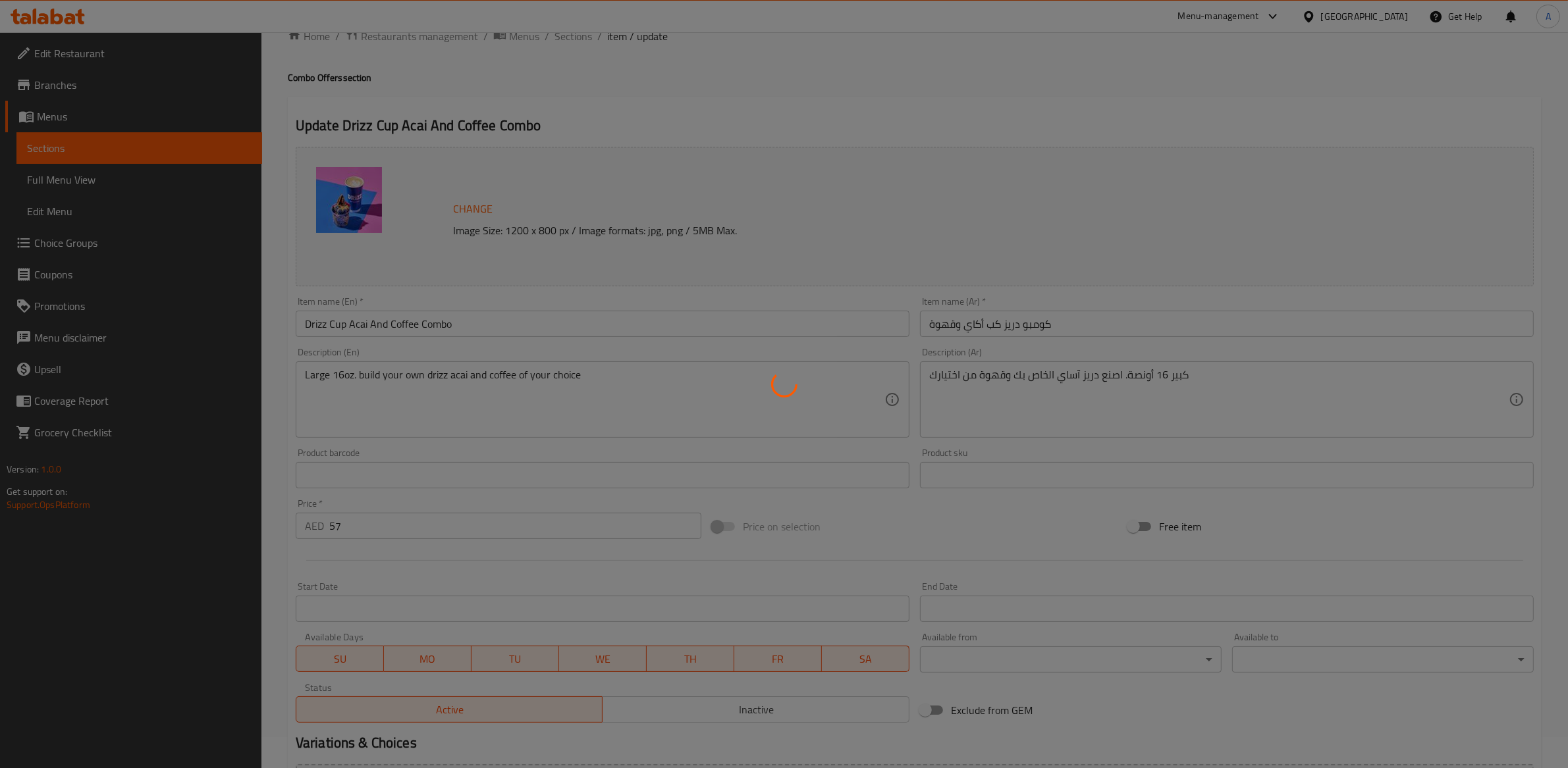
type input "إختيارك من الحليب"
type input "1"
type input "إختيارك من السكر"
type input "1"
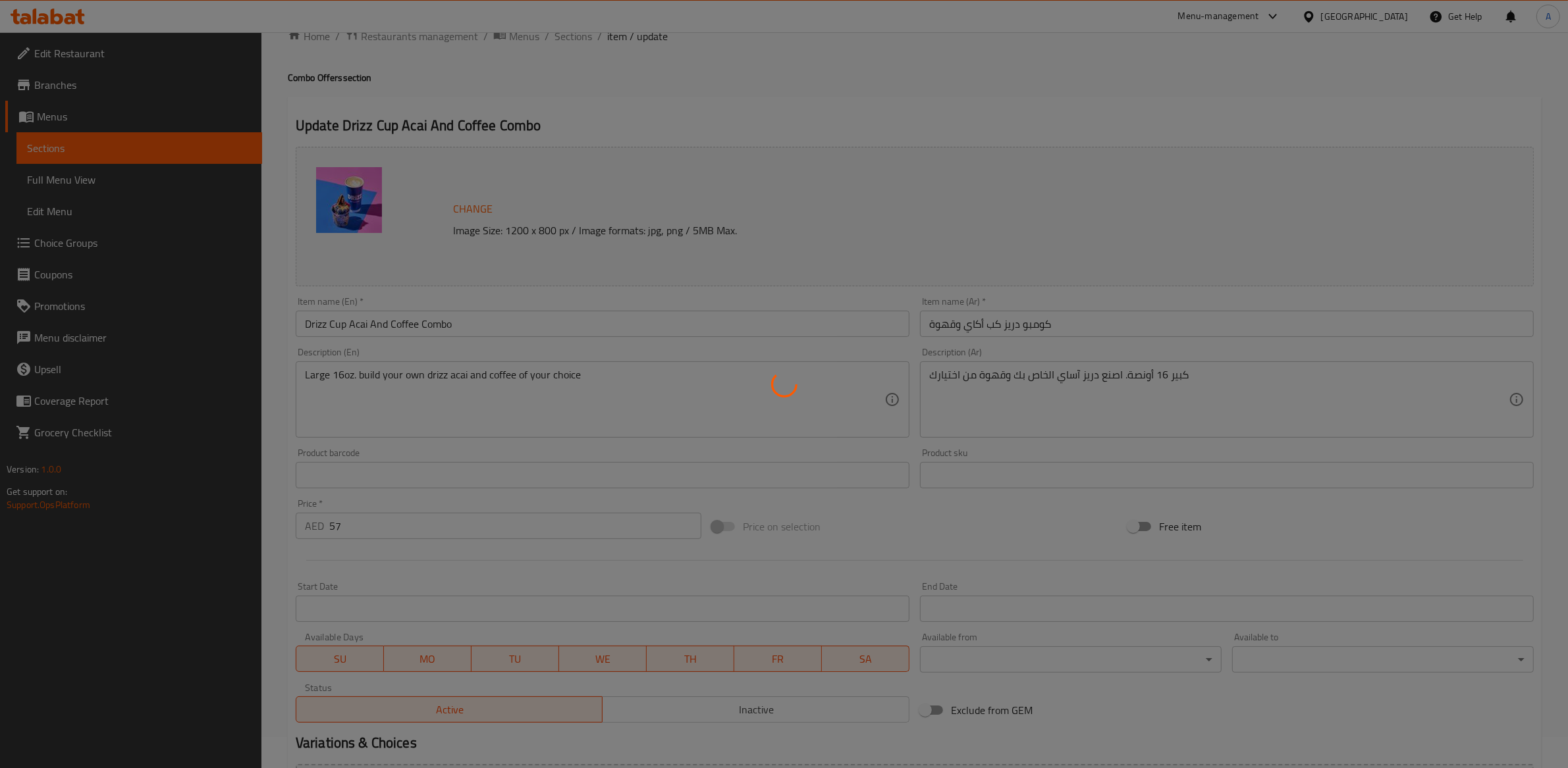
type input "1"
type input "إختيارك من إضافات الفاكهة"
type input "0"
type input "2"
type input "اختر قهوتك:"
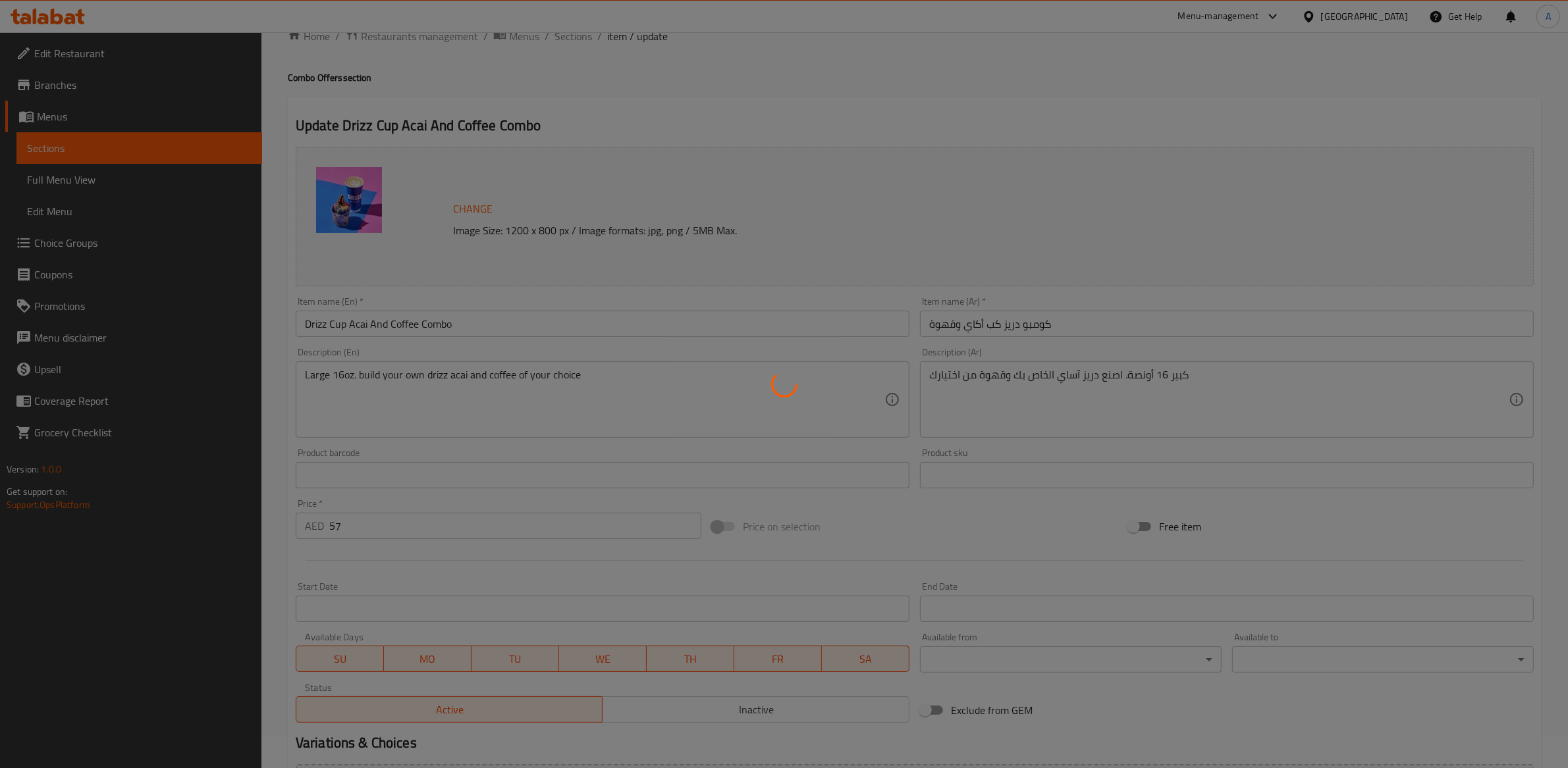
type input "1"
type input "إختيارك من الإضافات الجافة"
type input "0"
type input "1"
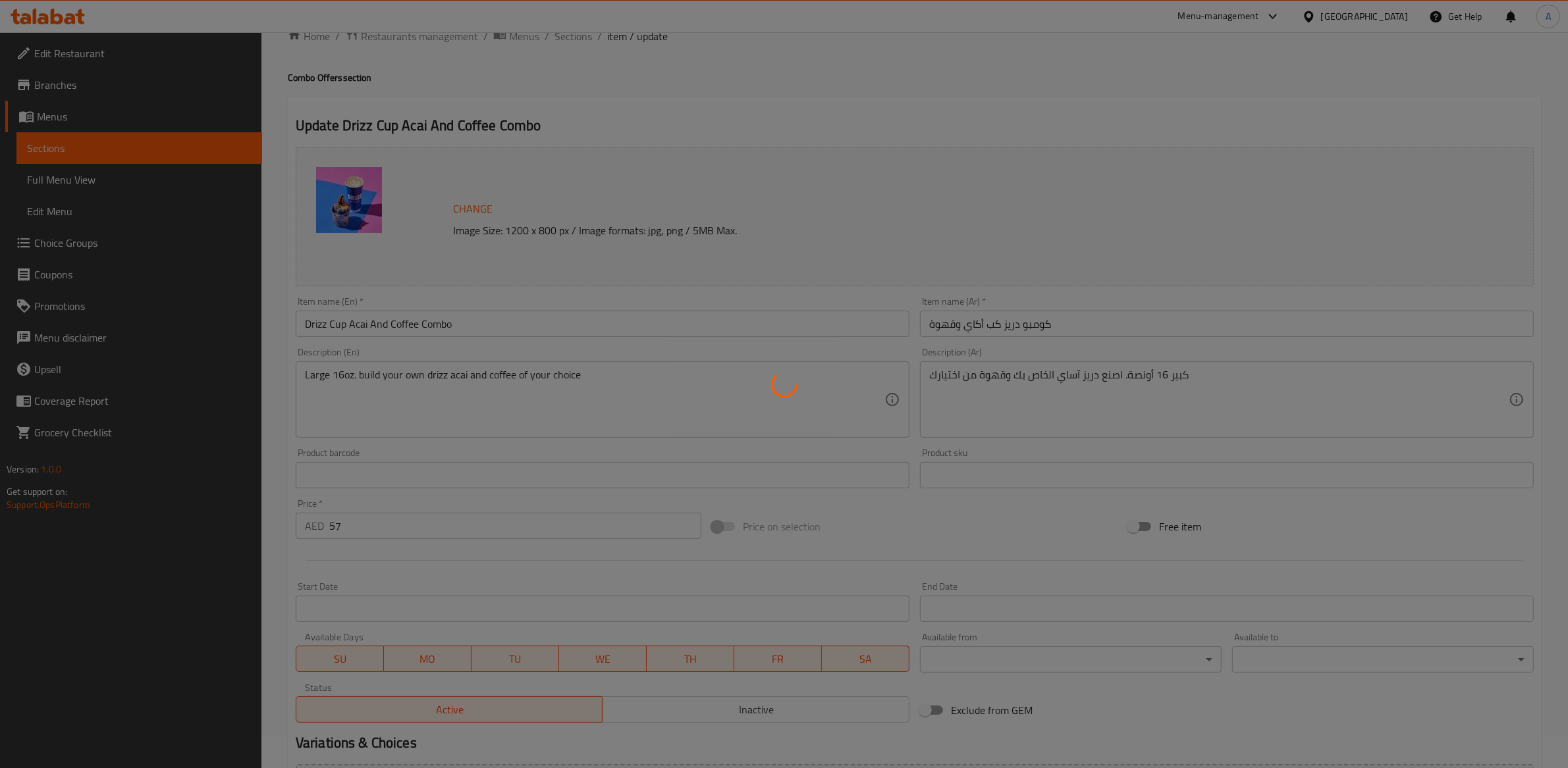
type input "اختيارك من الفواكه الإضافية:."
type input "0"
type input "اختيارك من الإضافات الجافة الإضافية:."
type input "0"
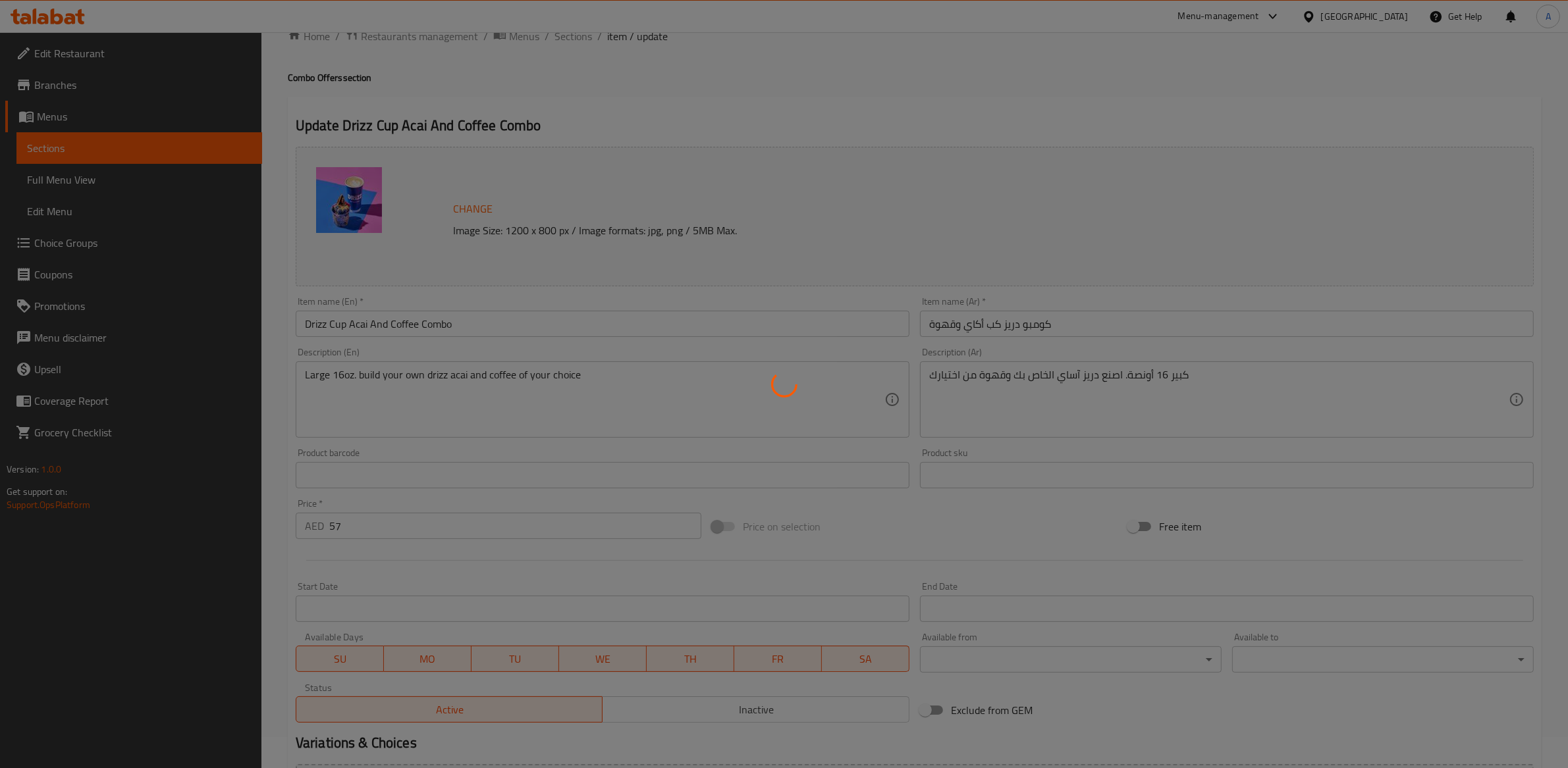
type input "0"
type input "اختيارك من الصوصات الإضافية:."
type input "0"
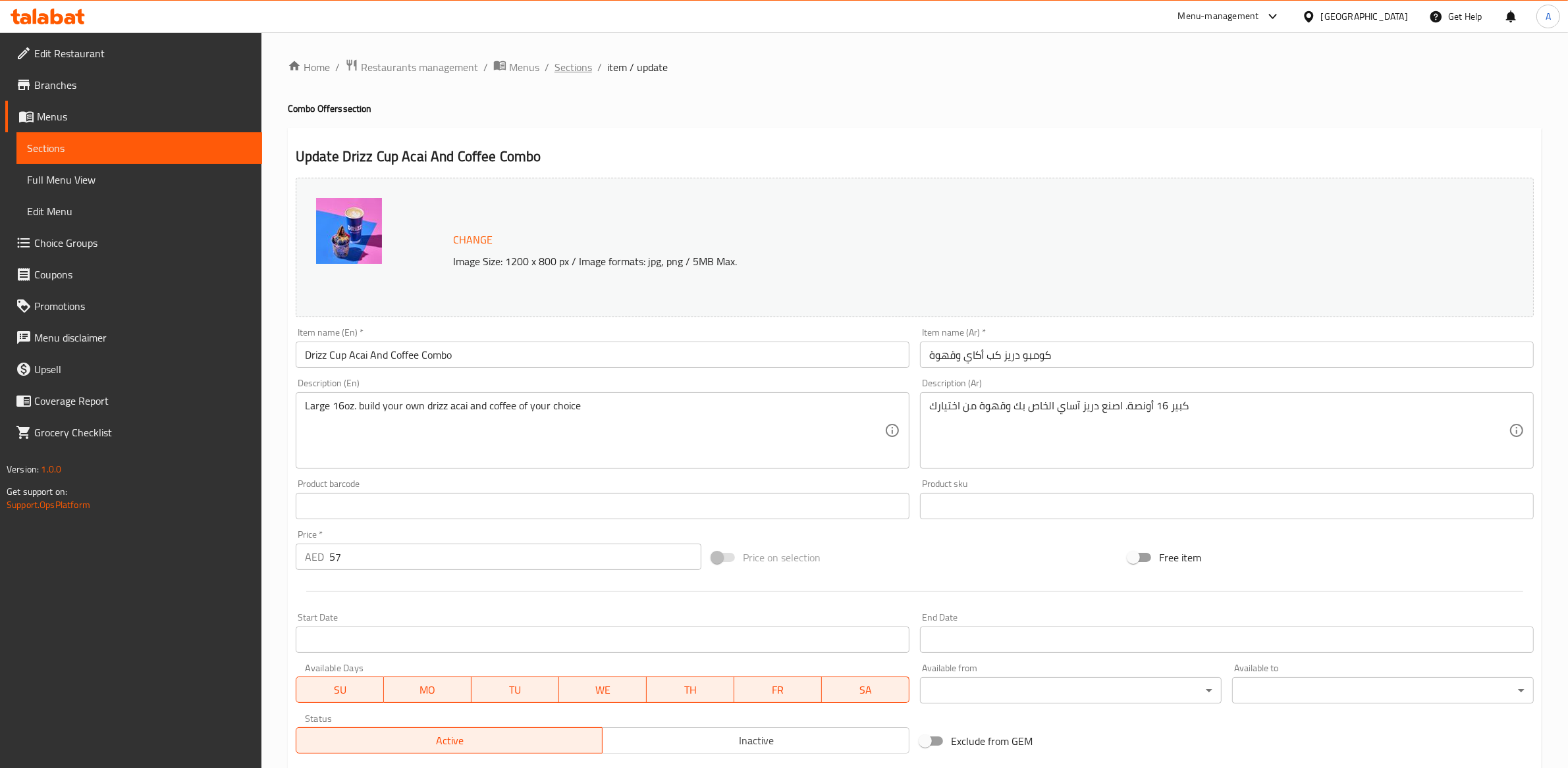
click at [585, 68] on span "Sections" at bounding box center [572, 67] width 37 height 16
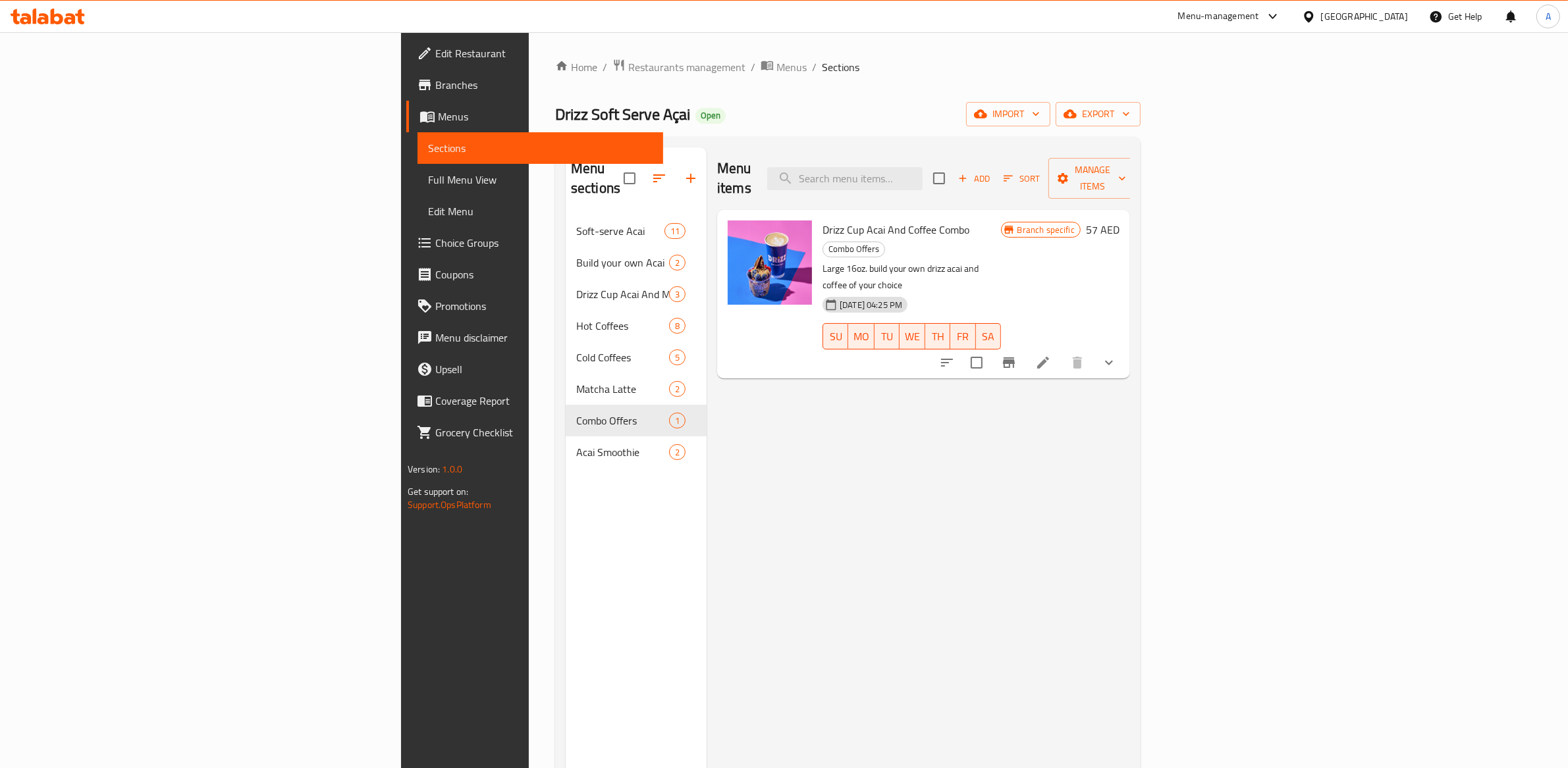
drag, startPoint x: 1129, startPoint y: 424, endPoint x: 1111, endPoint y: 423, distance: 18.0
click at [1128, 423] on div "Menu items Add Sort Manage items Drizz Cup Acai And Coffee Combo Combo Offers L…" at bounding box center [918, 531] width 424 height 768
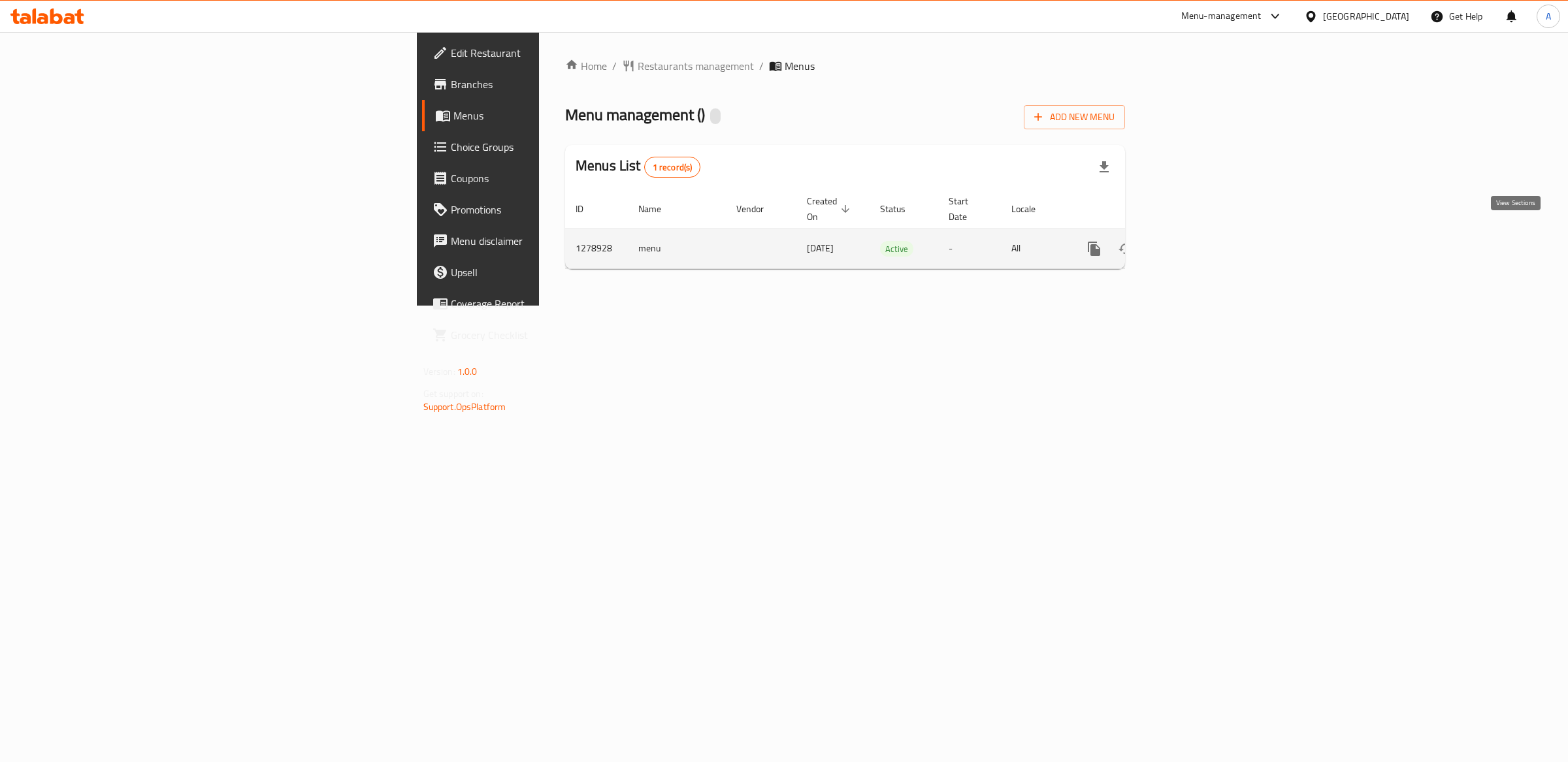
click at [1197, 241] on icon "enhanced table" at bounding box center [1188, 248] width 16 height 16
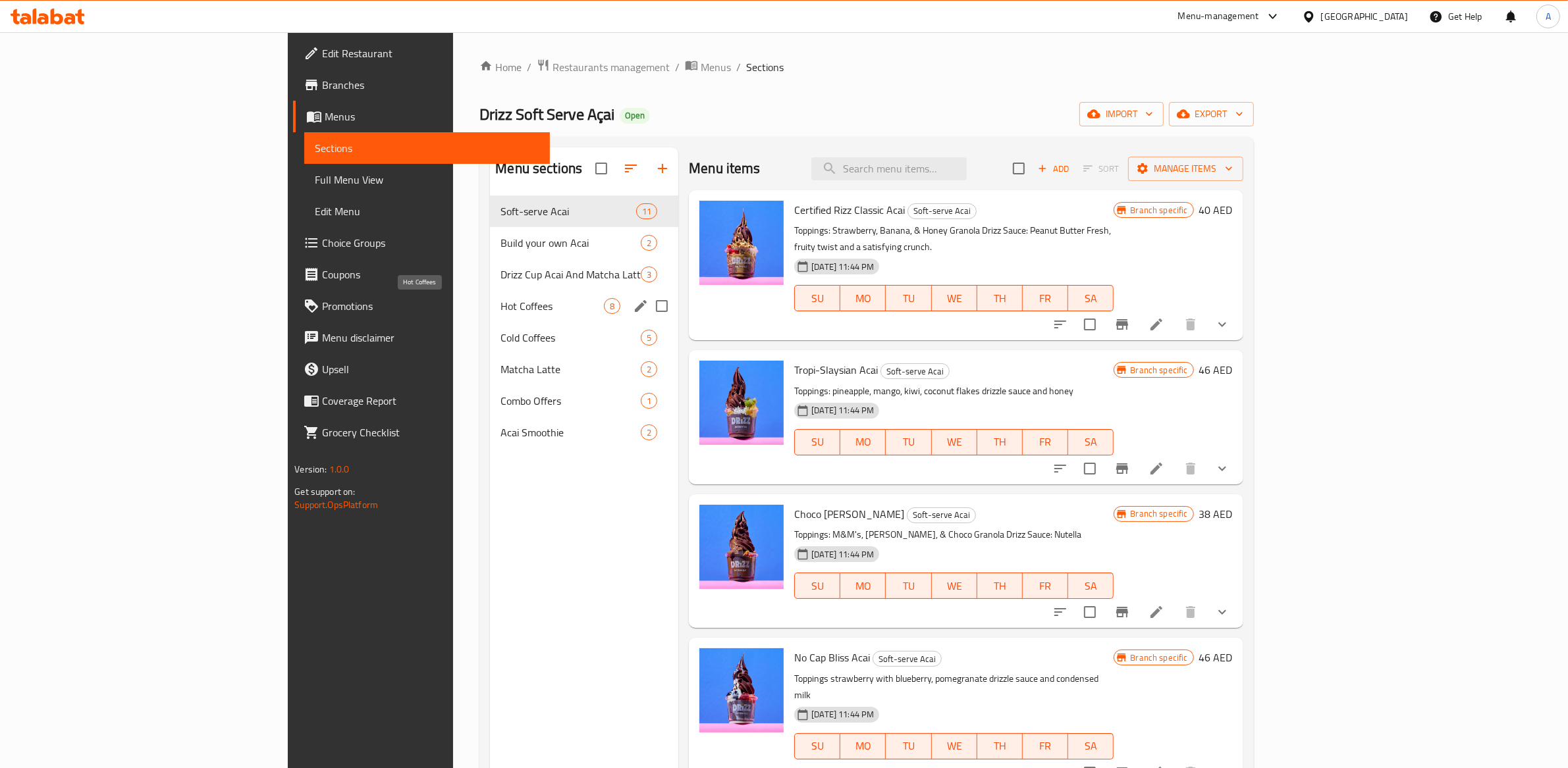
click at [501, 305] on span "Hot Coffees" at bounding box center [552, 305] width 104 height 16
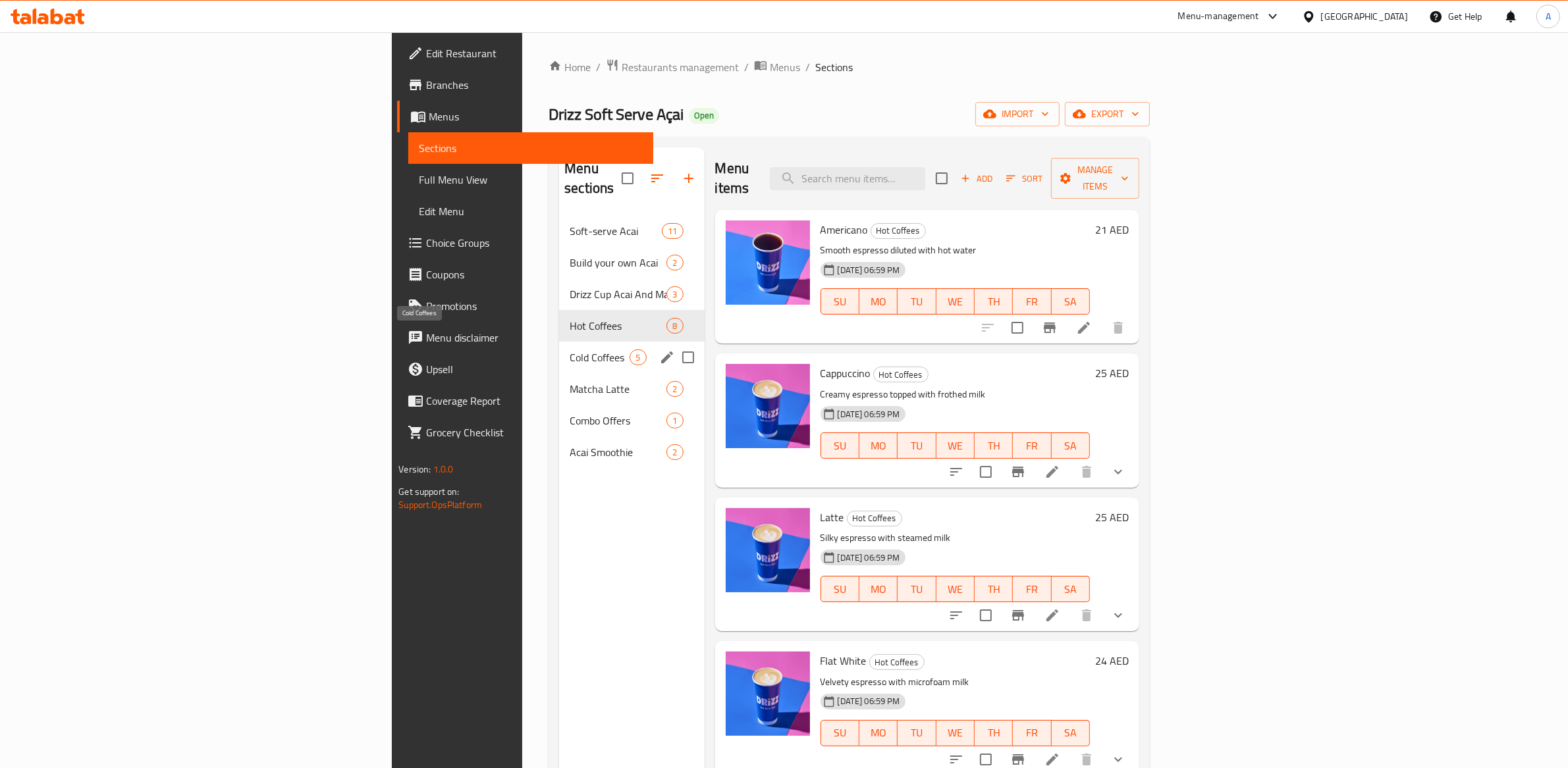
click at [569, 349] on span "Cold Coffees" at bounding box center [599, 357] width 60 height 16
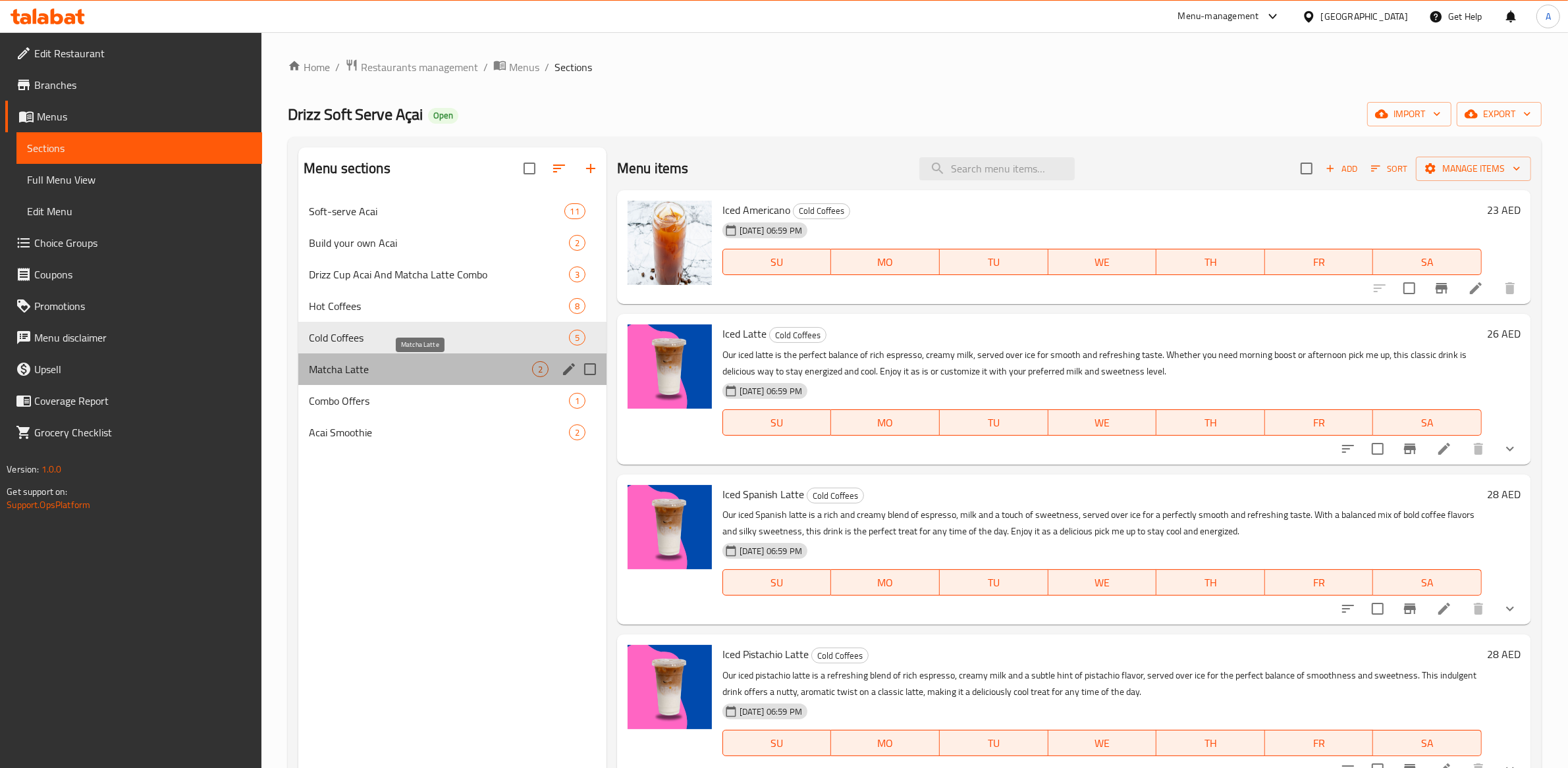
click at [390, 370] on span "Matcha Latte" at bounding box center [420, 369] width 224 height 16
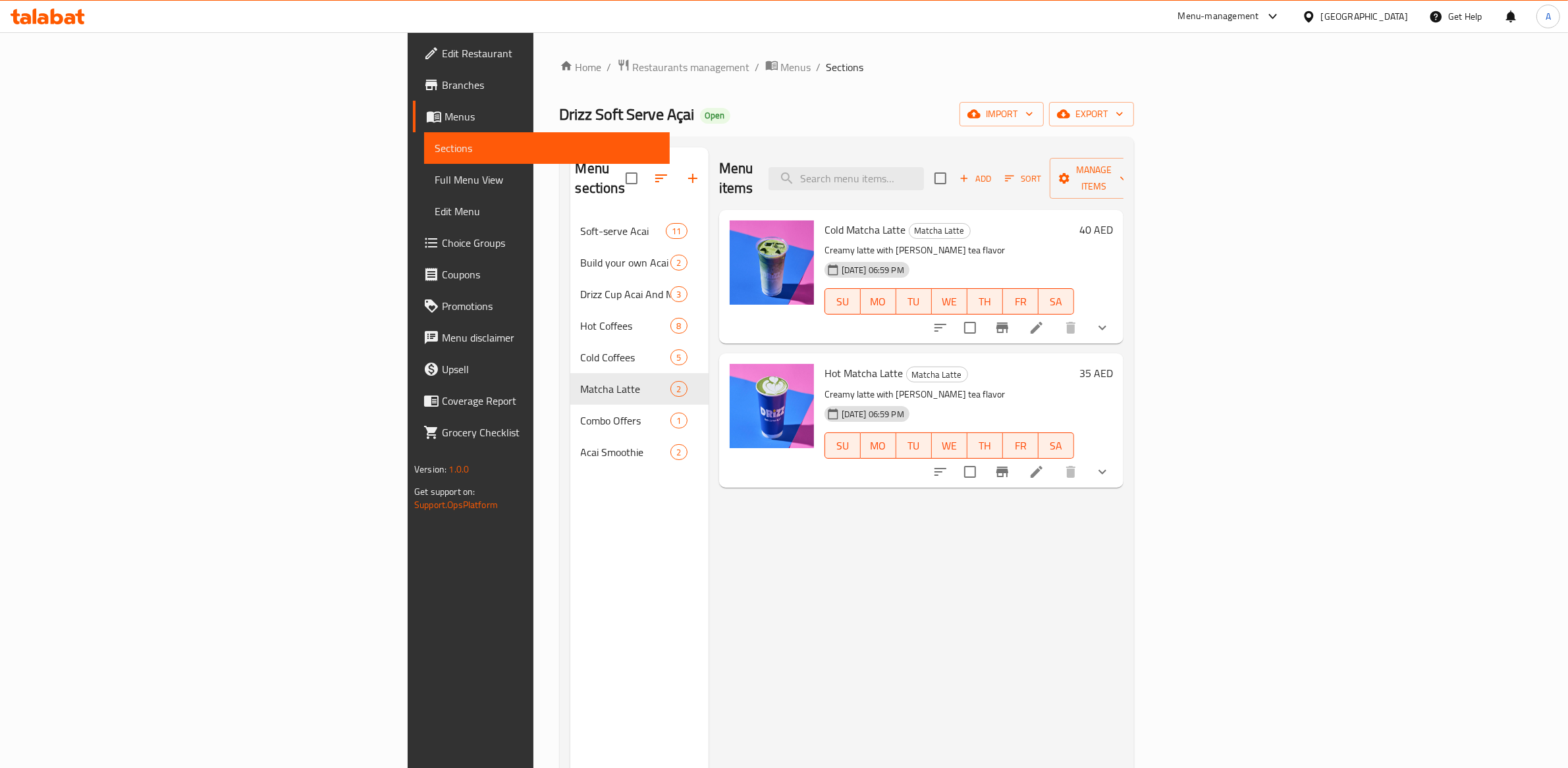
click at [982, 364] on h6 "Hot Matcha Latte Matcha Latte" at bounding box center [949, 373] width 249 height 18
